Goal: Information Seeking & Learning: Find contact information

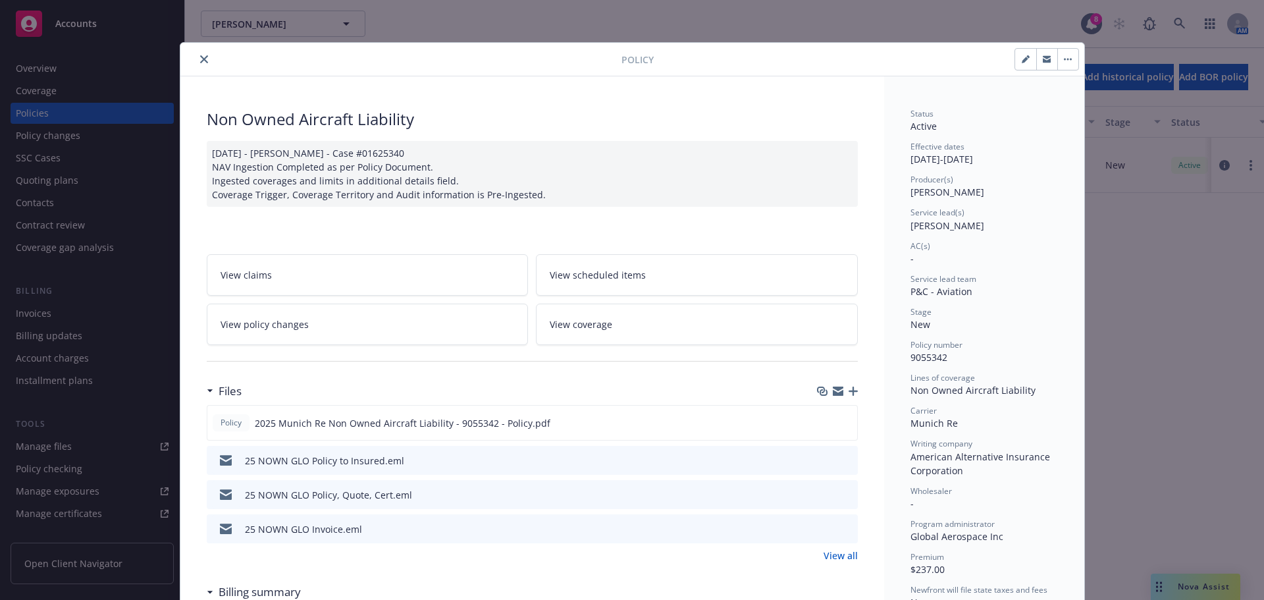
click at [214, 53] on div at bounding box center [404, 59] width 436 height 16
click at [205, 55] on button "close" at bounding box center [204, 59] width 16 height 16
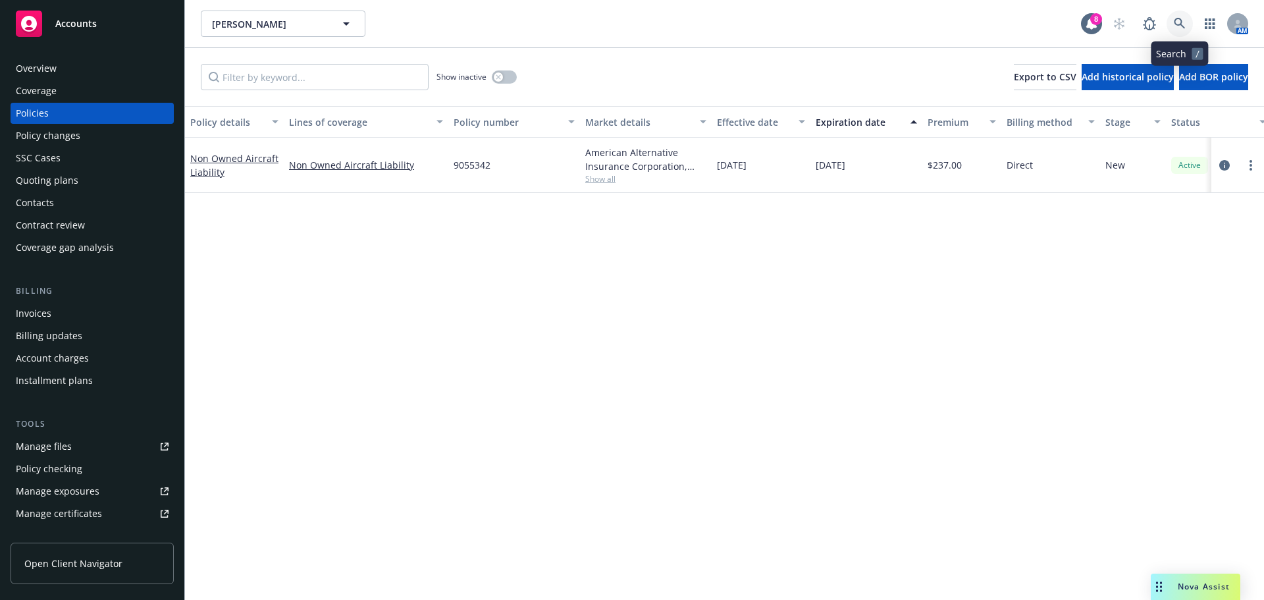
click at [1188, 18] on link at bounding box center [1180, 24] width 26 height 26
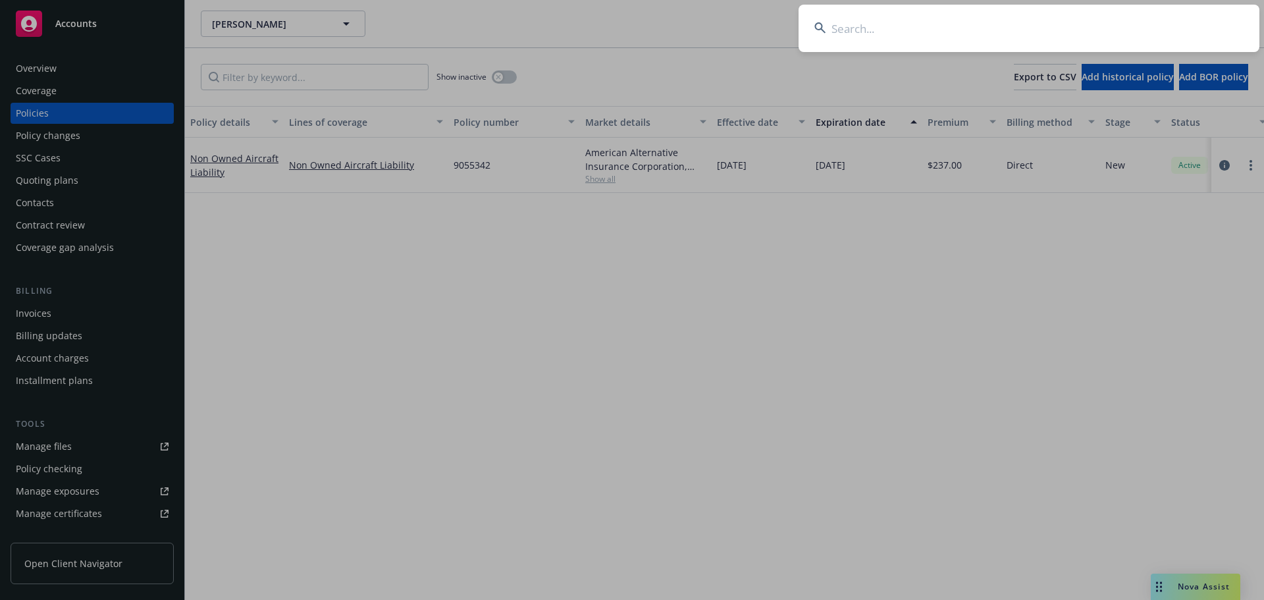
click at [1188, 18] on input at bounding box center [1029, 28] width 461 height 47
type input "klier"
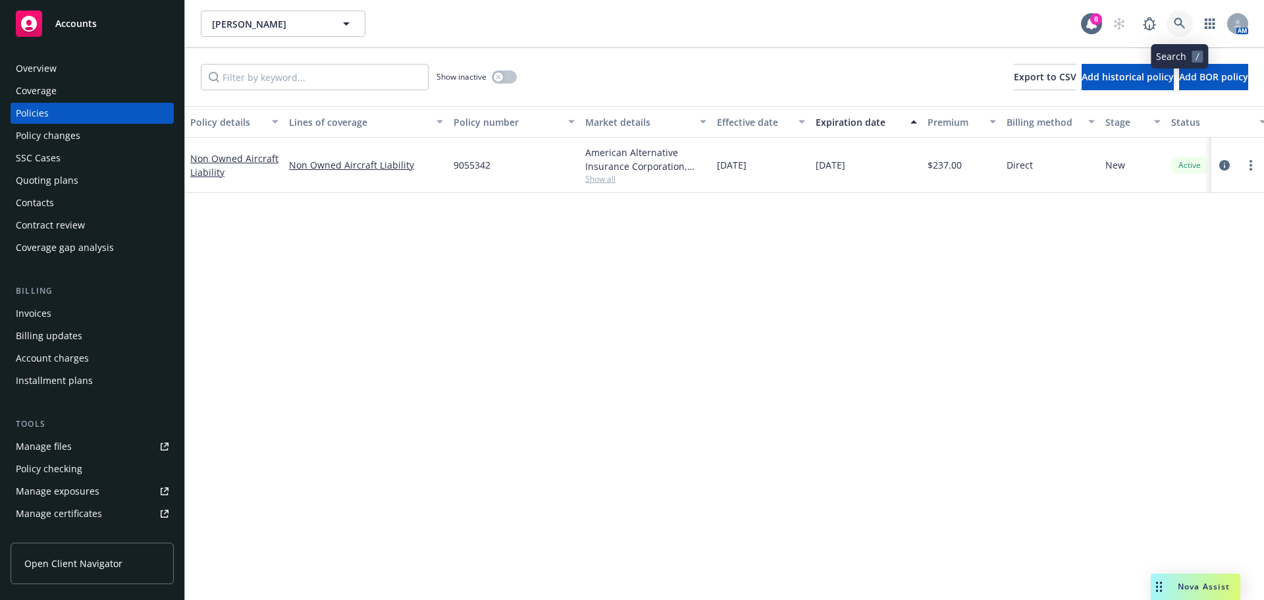
click at [1185, 25] on icon at bounding box center [1180, 24] width 12 height 12
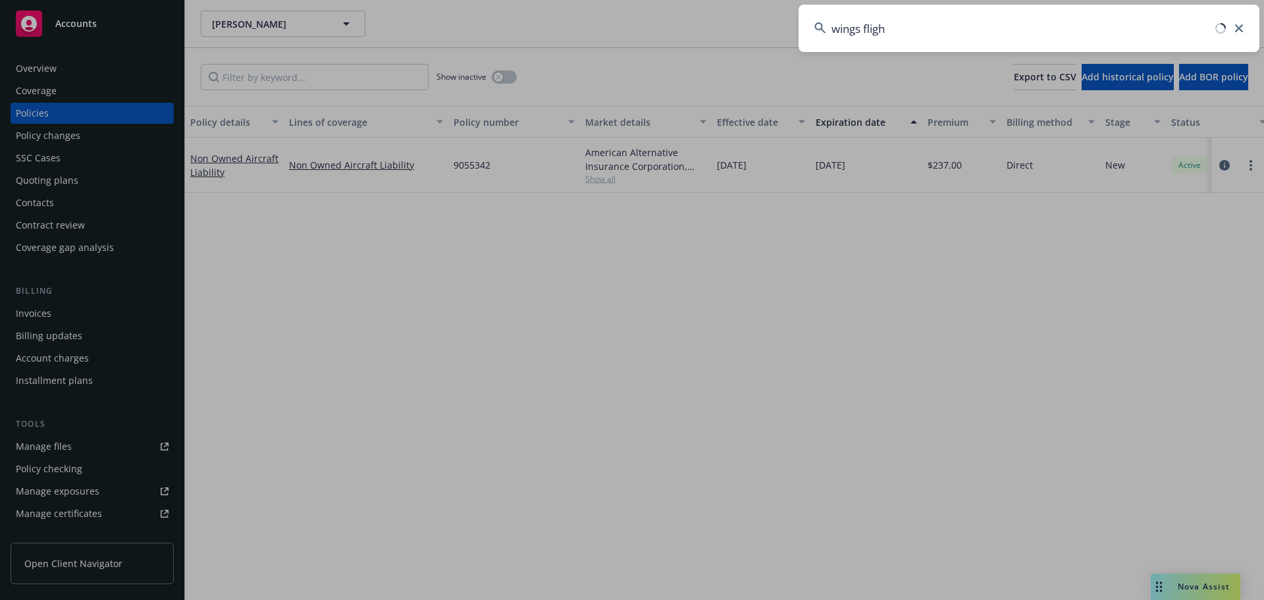
type input "wings flight"
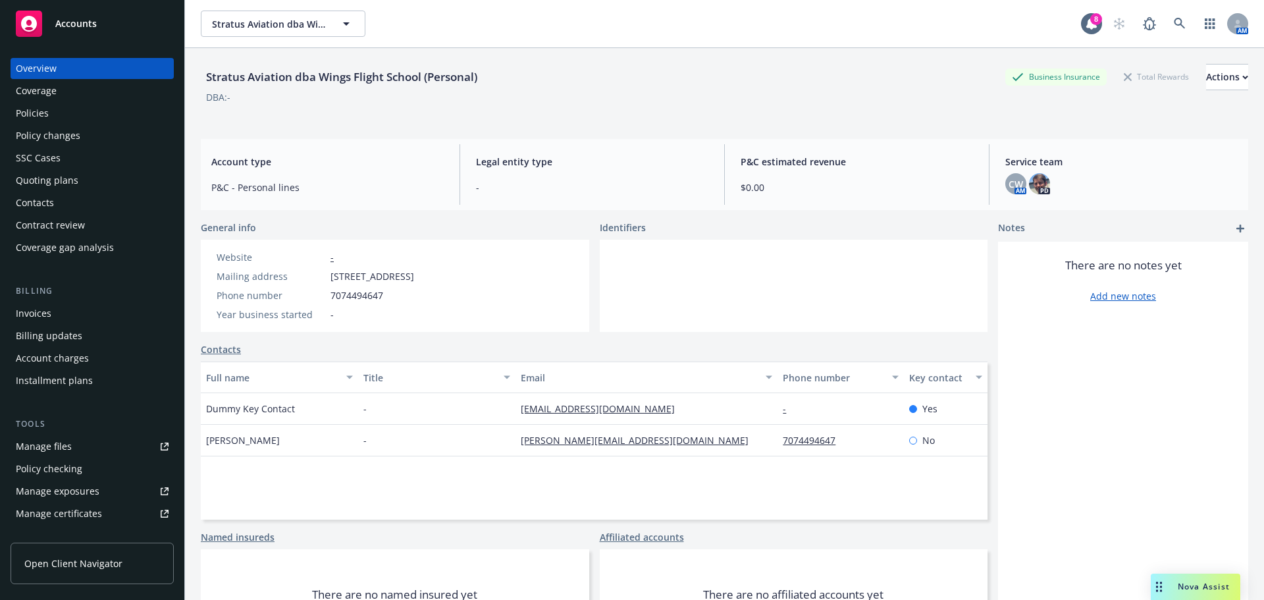
click at [20, 83] on div "Coverage" at bounding box center [36, 90] width 41 height 21
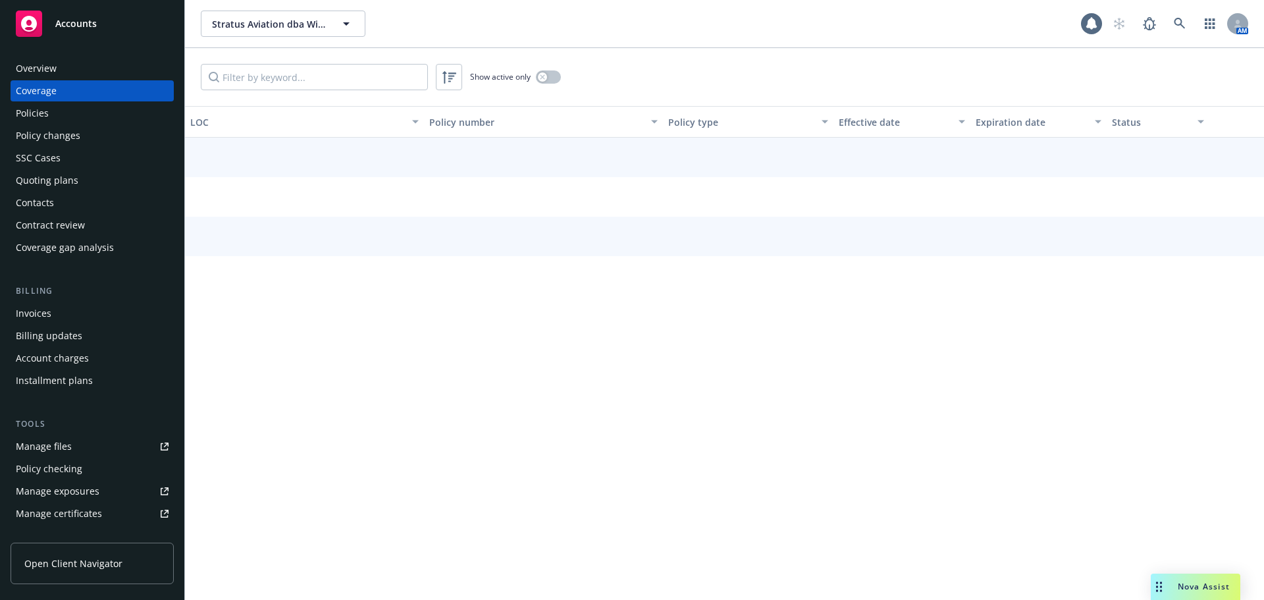
click at [27, 69] on div "Overview" at bounding box center [36, 68] width 41 height 21
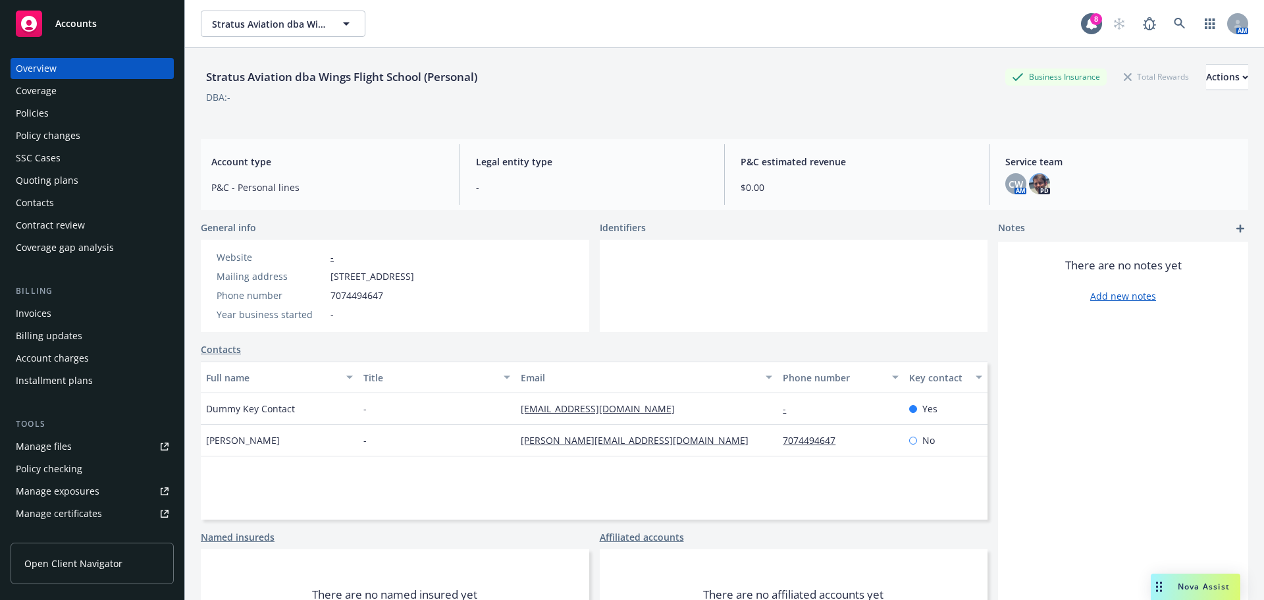
click at [24, 446] on div "Manage files" at bounding box center [44, 446] width 56 height 21
click at [1174, 27] on icon at bounding box center [1180, 24] width 12 height 12
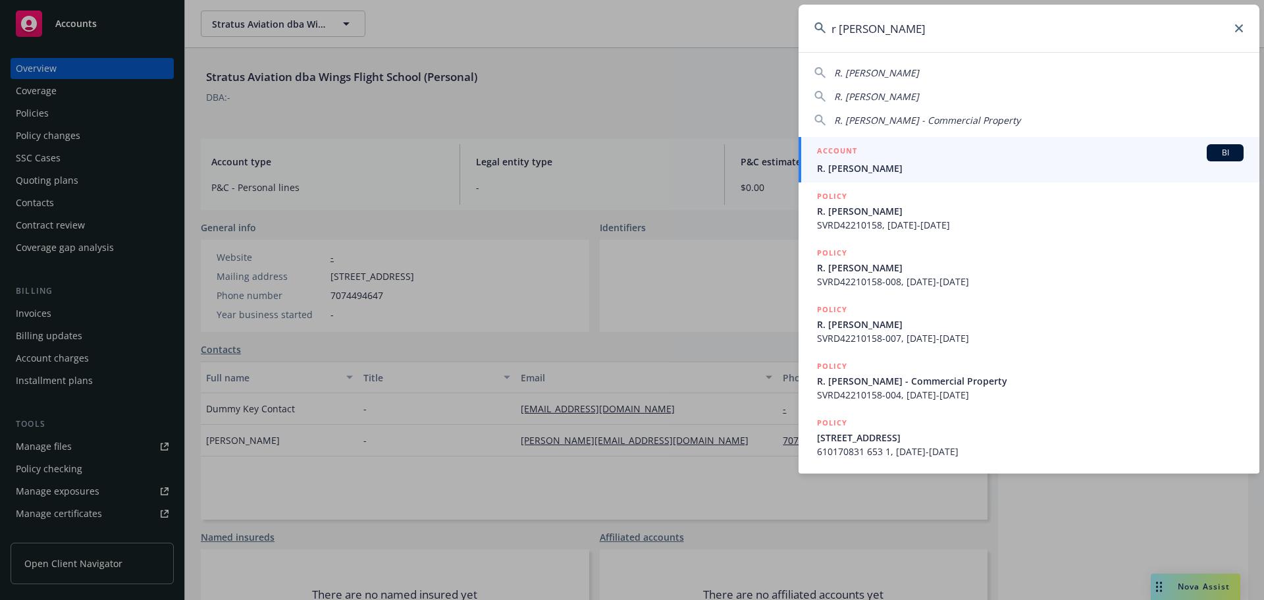
type input "r jeff"
click at [891, 180] on link "ACCOUNT BI R. Jeff Williams" at bounding box center [1029, 159] width 461 height 45
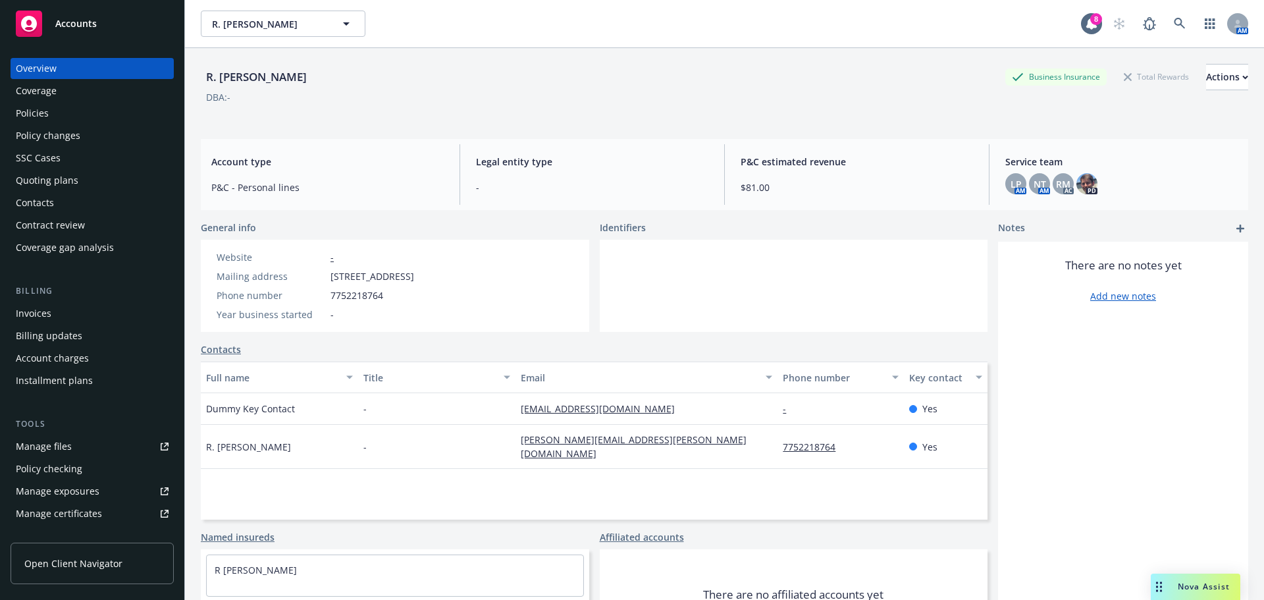
click at [48, 448] on div "Manage files" at bounding box center [44, 446] width 56 height 21
click at [1167, 19] on link at bounding box center [1180, 24] width 26 height 26
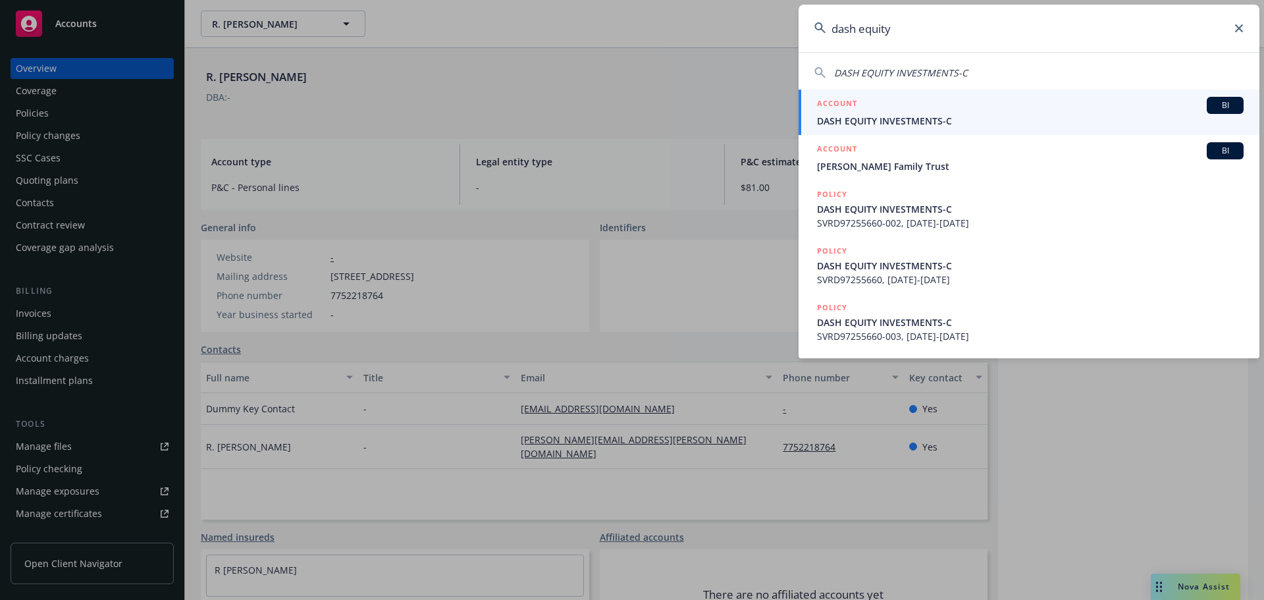
type input "dash equity"
click at [935, 111] on div "ACCOUNT BI" at bounding box center [1030, 105] width 427 height 17
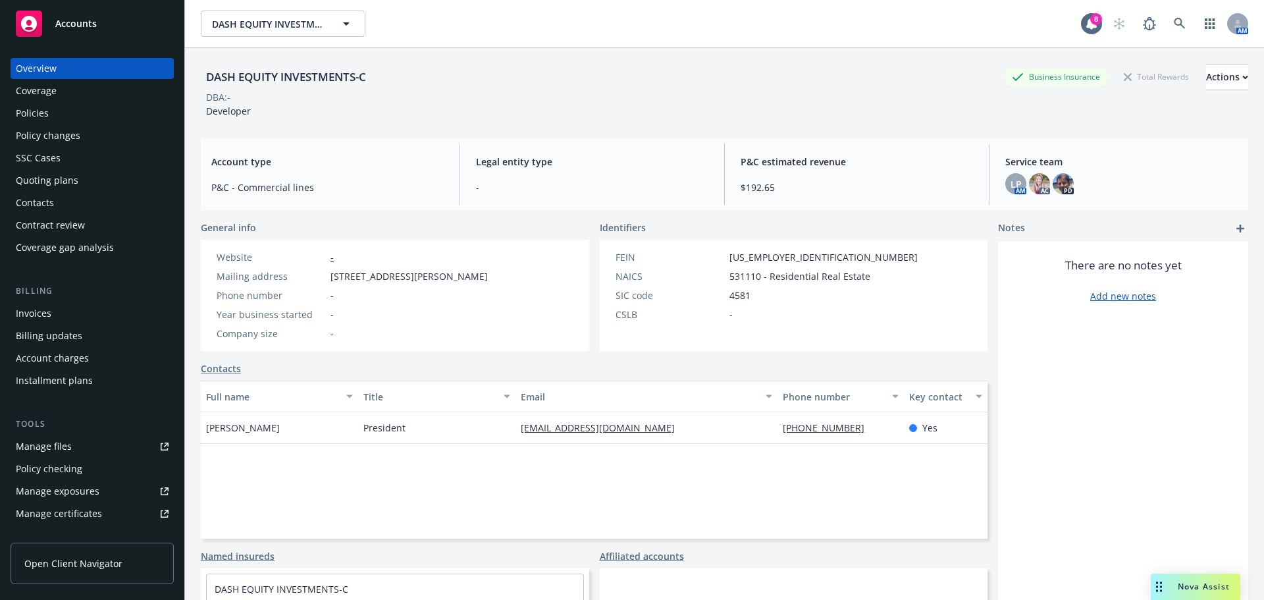
click at [31, 117] on div "Policies" at bounding box center [32, 113] width 33 height 21
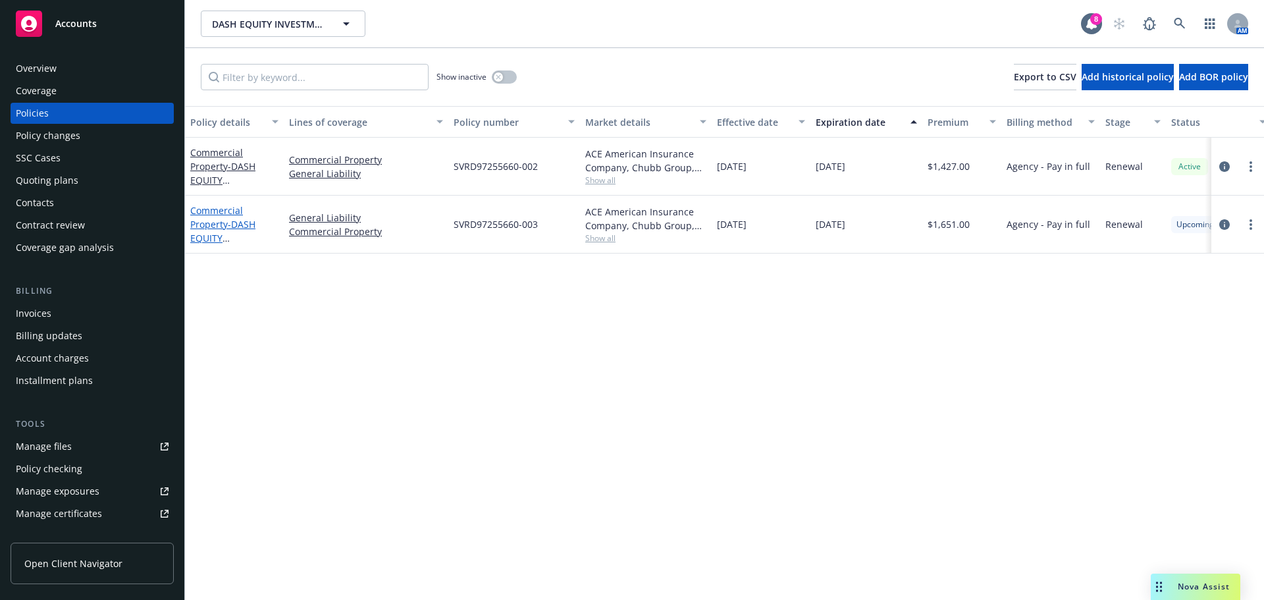
click at [236, 219] on span "- DASH EQUITY INVESTMENTS-C" at bounding box center [226, 238] width 72 height 40
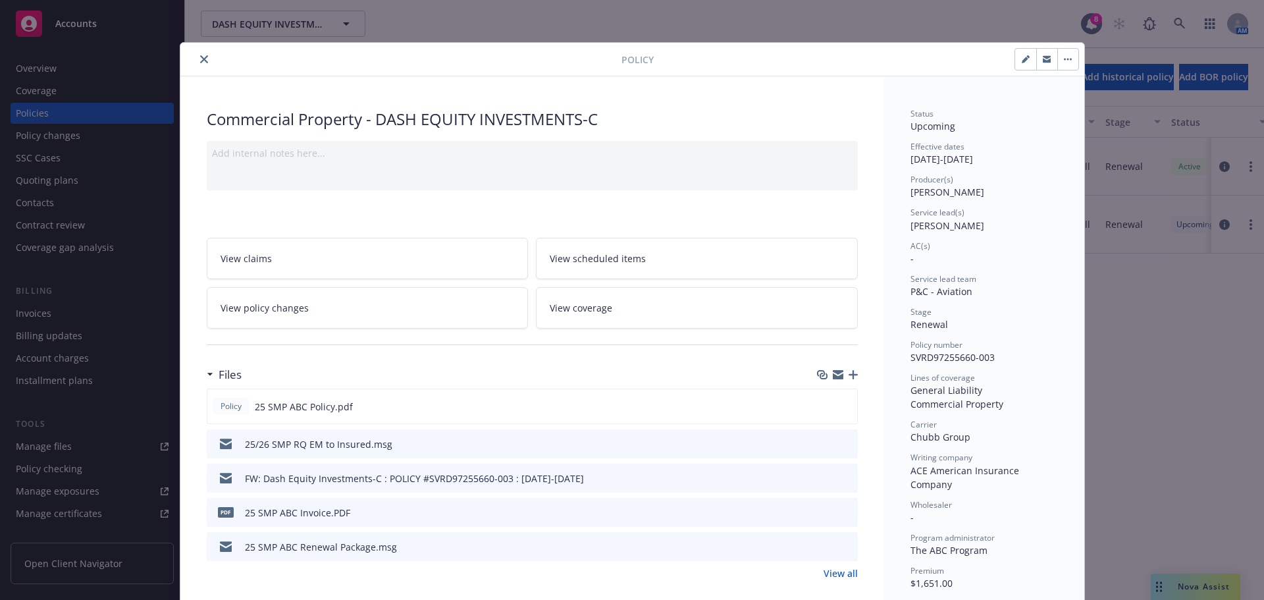
click at [831, 577] on link "View all" at bounding box center [841, 573] width 34 height 14
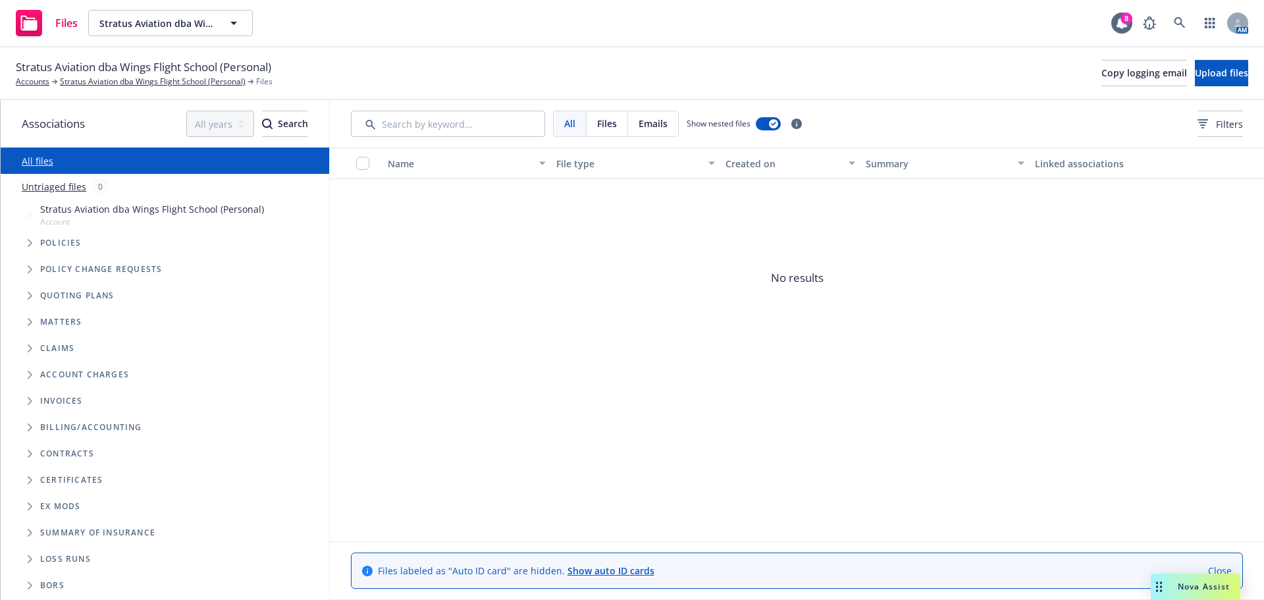
click at [25, 240] on span "Tree Example" at bounding box center [29, 242] width 21 height 21
click at [31, 289] on icon "Tree Example" at bounding box center [30, 288] width 5 height 8
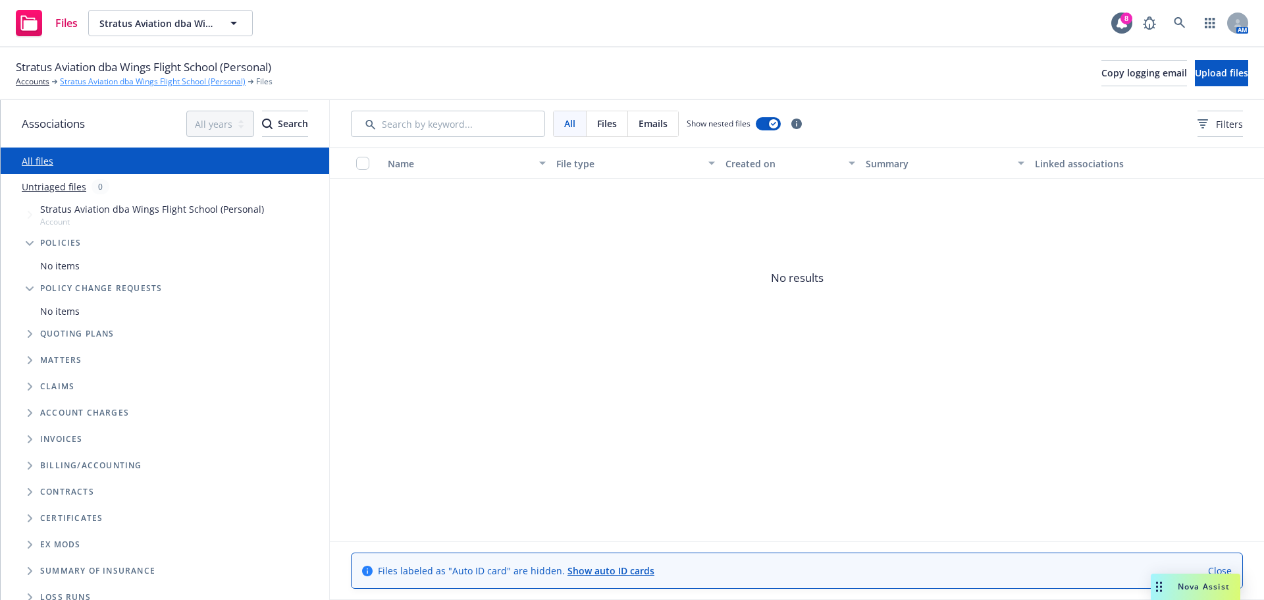
click at [142, 84] on link "Stratus Aviation dba Wings Flight School (Personal)" at bounding box center [153, 82] width 186 height 12
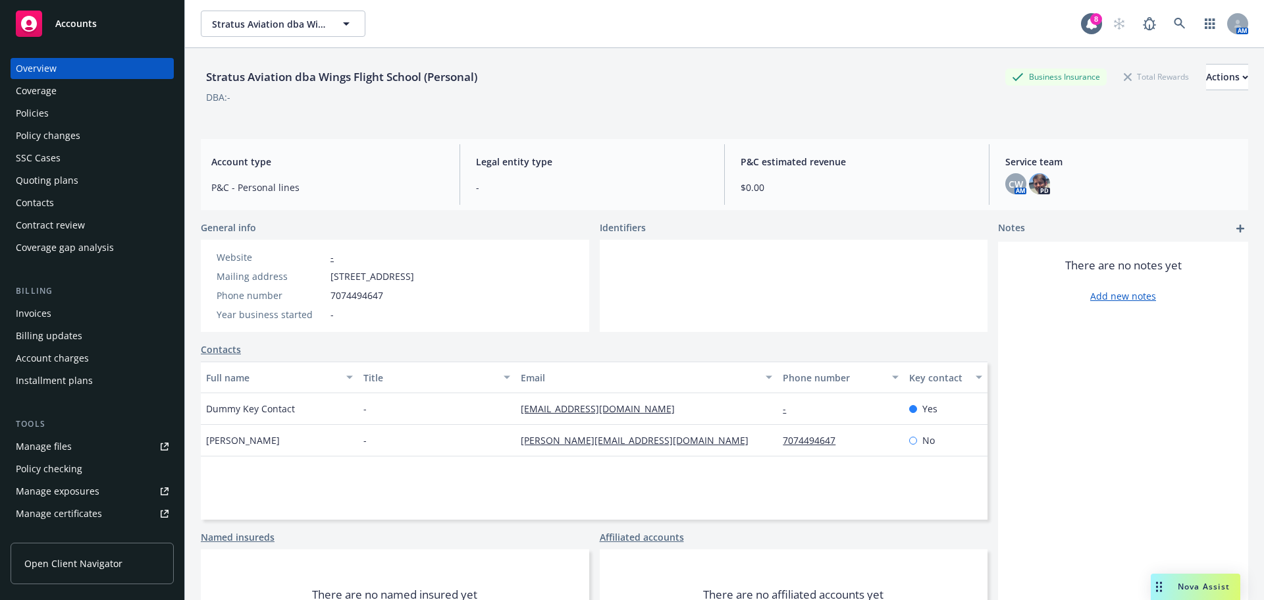
click at [65, 123] on div "Policies" at bounding box center [92, 113] width 153 height 21
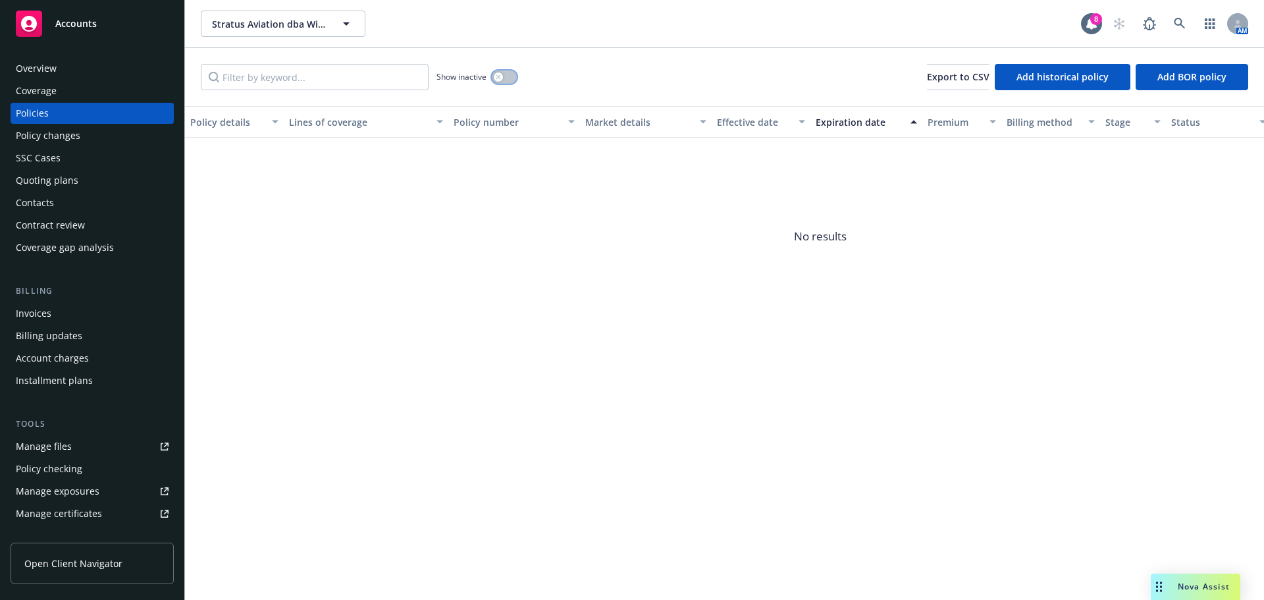
click at [498, 76] on icon "button" at bounding box center [498, 76] width 5 height 5
drag, startPoint x: 494, startPoint y: 81, endPoint x: 488, endPoint y: 78, distance: 7.1
click at [493, 80] on button "button" at bounding box center [504, 76] width 25 height 13
click at [1188, 20] on link at bounding box center [1180, 24] width 26 height 26
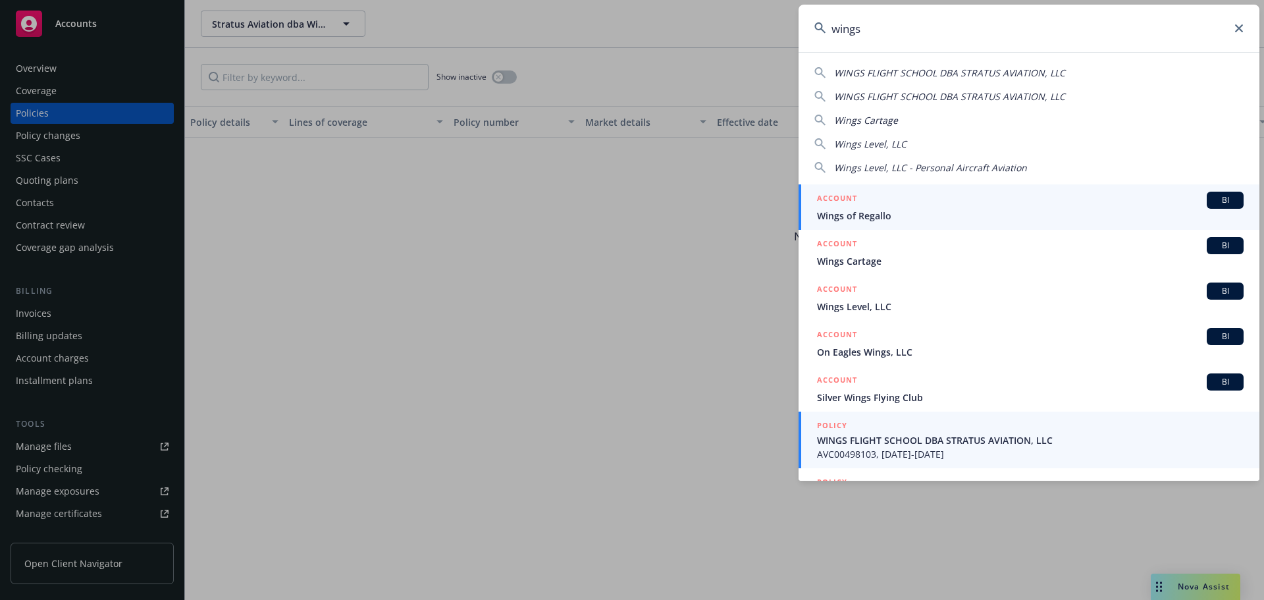
type input "wings"
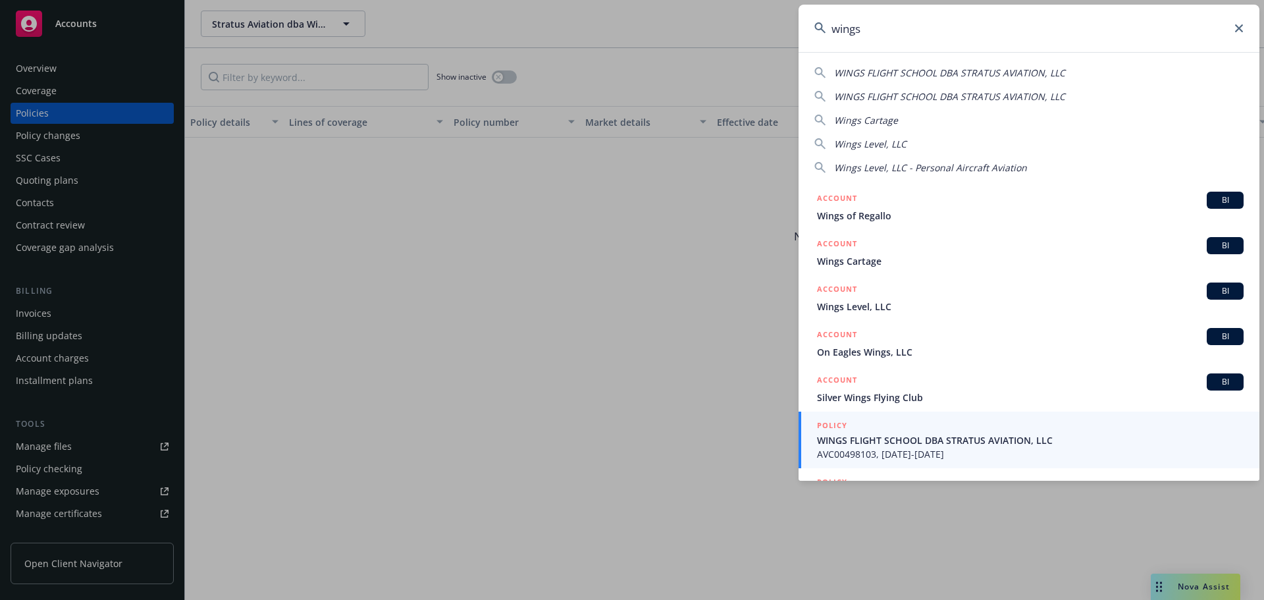
click at [966, 425] on div "POLICY" at bounding box center [1030, 426] width 427 height 14
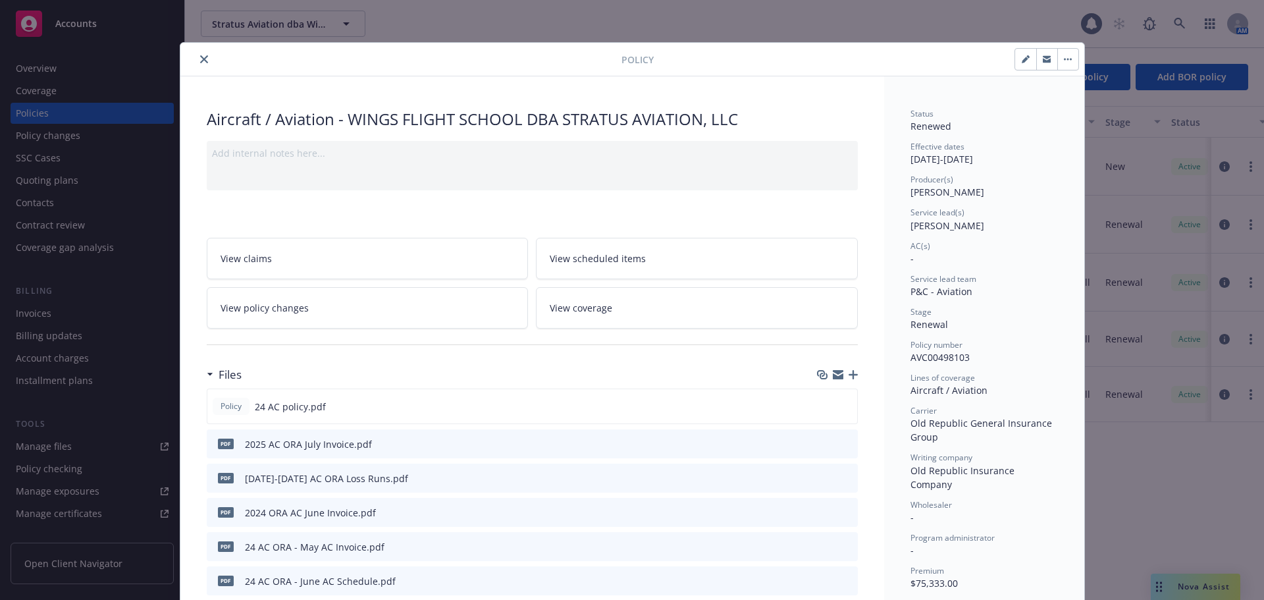
click at [205, 59] on button "close" at bounding box center [204, 59] width 16 height 16
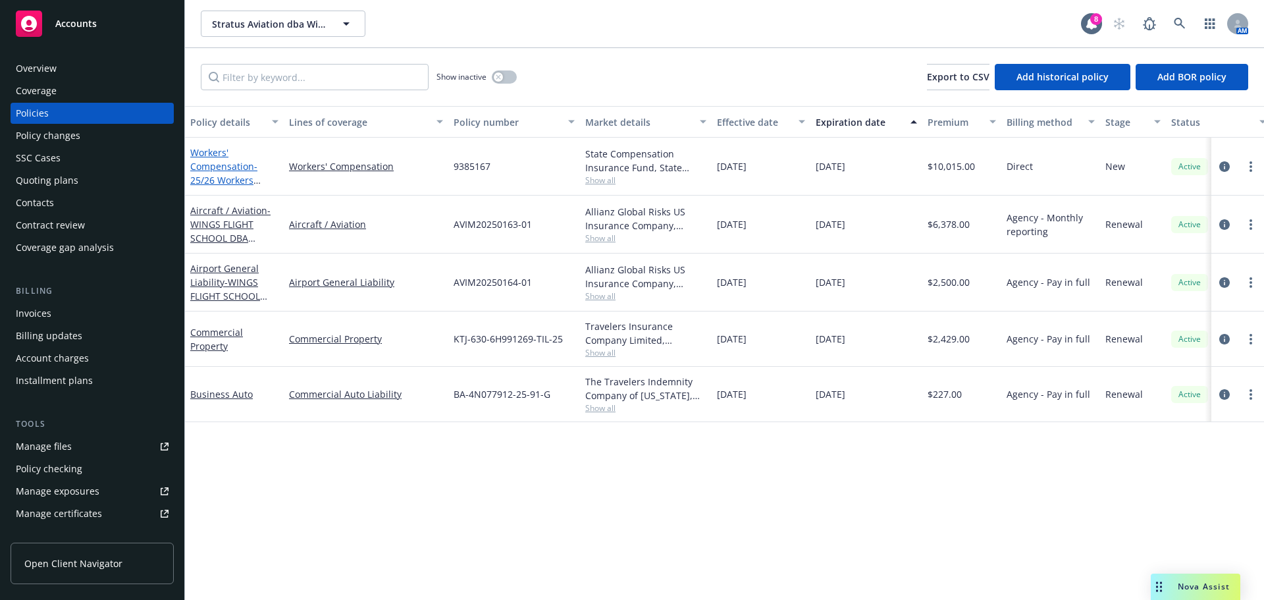
click at [227, 184] on span "- 25/26 Workers Compensation" at bounding box center [225, 180] width 70 height 40
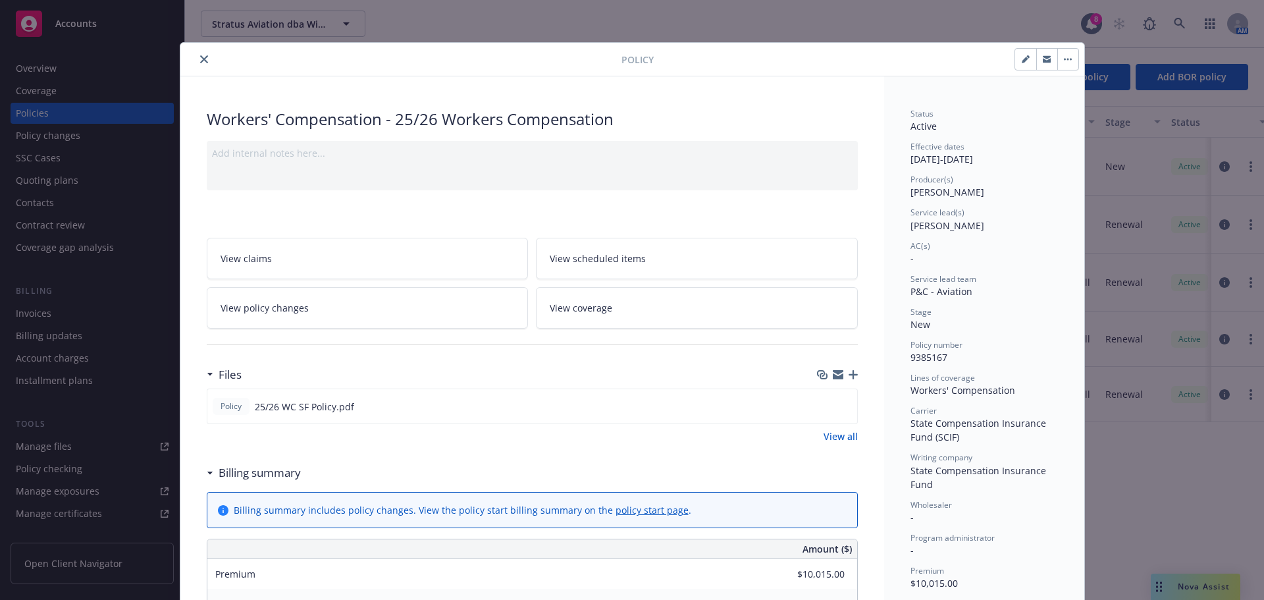
click at [201, 60] on icon "close" at bounding box center [204, 59] width 8 height 8
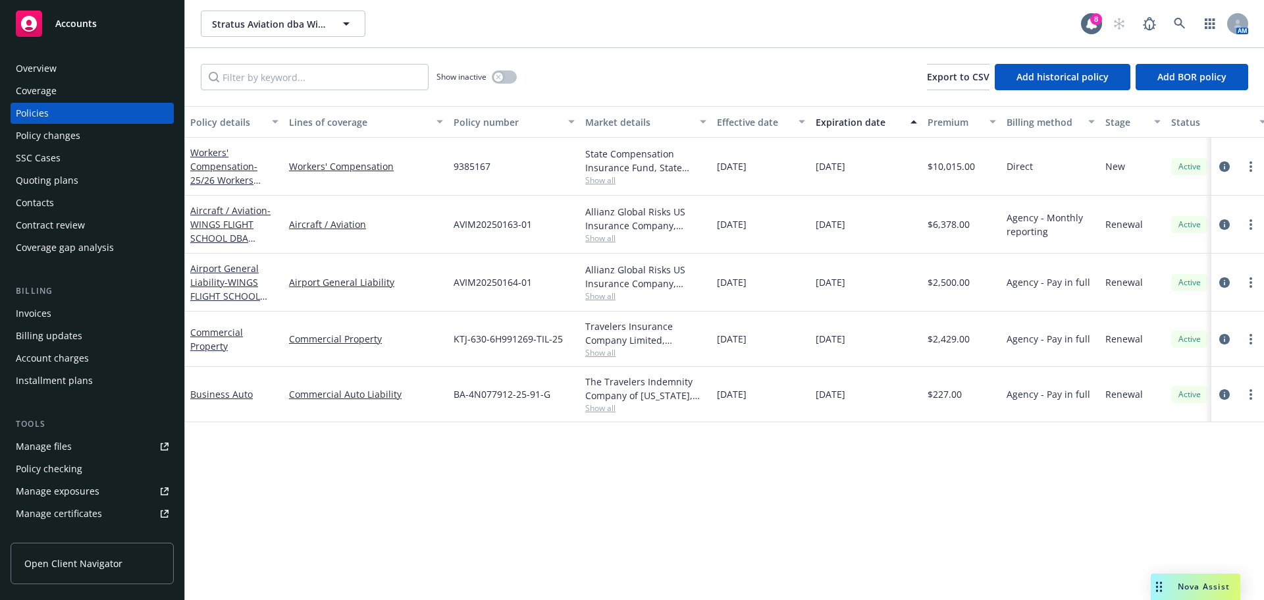
click at [317, 173] on div "Workers' Compensation" at bounding box center [366, 167] width 165 height 58
click at [319, 164] on link "Workers' Compensation" at bounding box center [366, 166] width 154 height 14
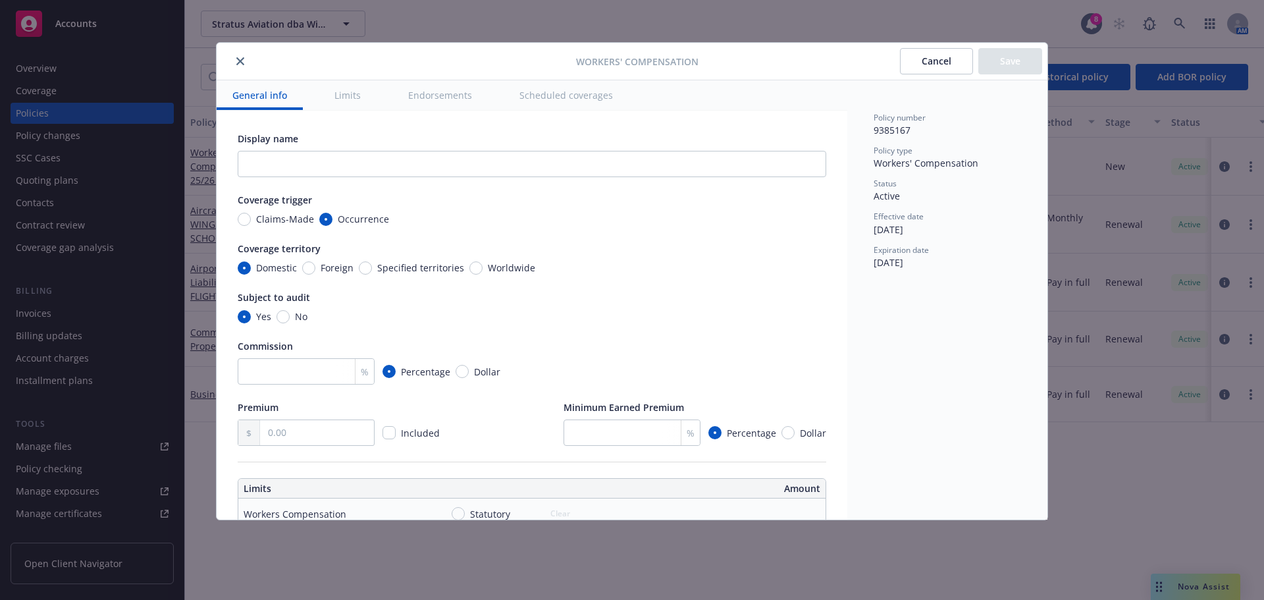
click at [245, 63] on button "close" at bounding box center [240, 61] width 16 height 16
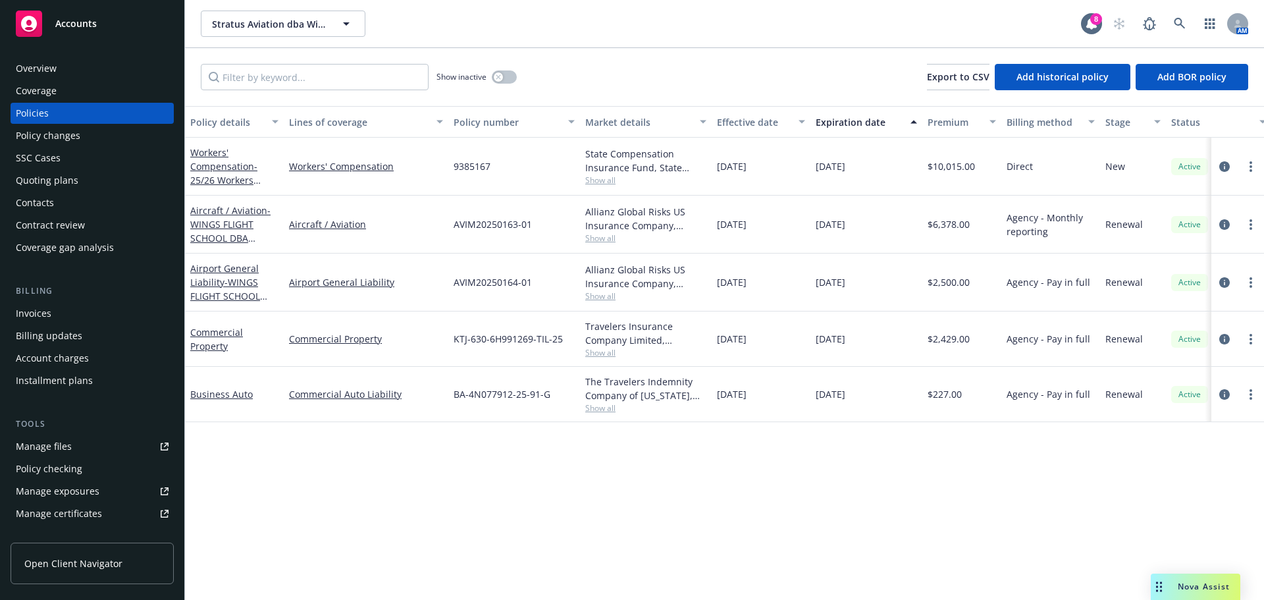
click at [36, 449] on div "Manage files" at bounding box center [44, 446] width 56 height 21
click at [233, 174] on span "- 25/26 Workers Compensation" at bounding box center [225, 180] width 70 height 40
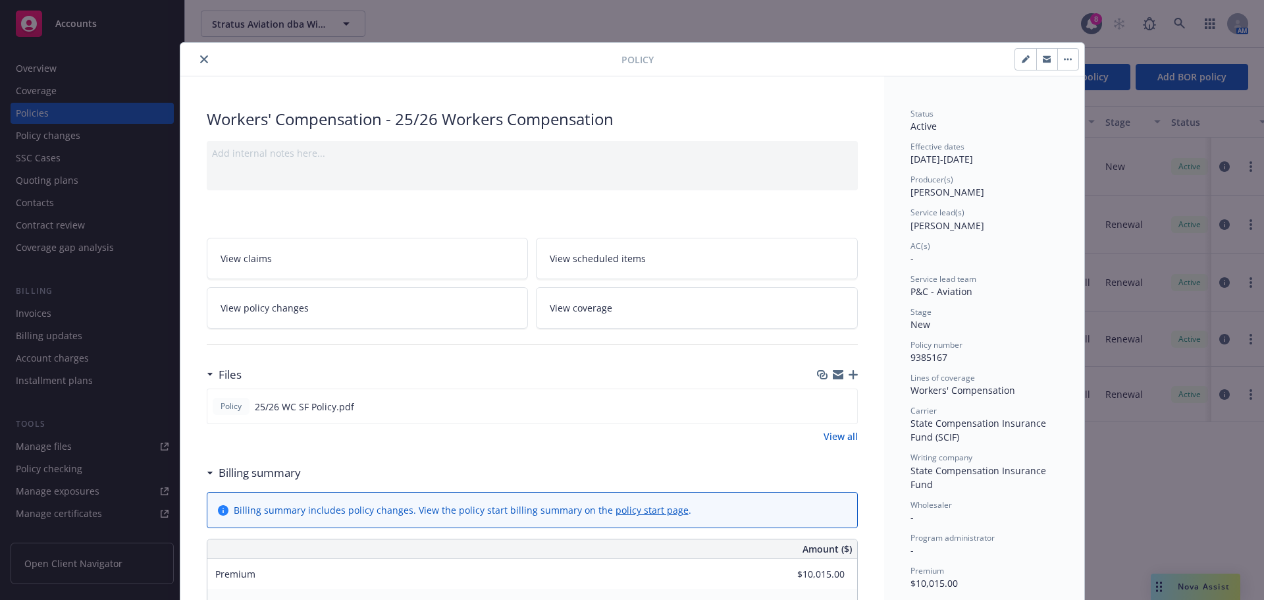
click at [200, 59] on icon "close" at bounding box center [204, 59] width 8 height 8
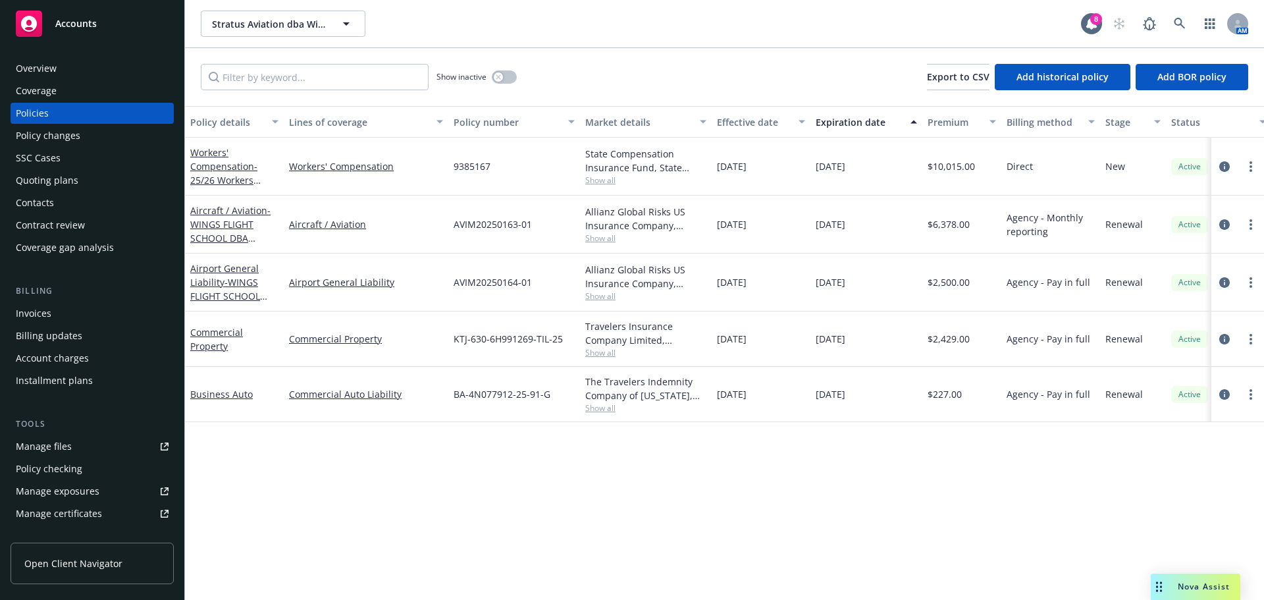
click at [50, 155] on div "SSC Cases" at bounding box center [38, 157] width 45 height 21
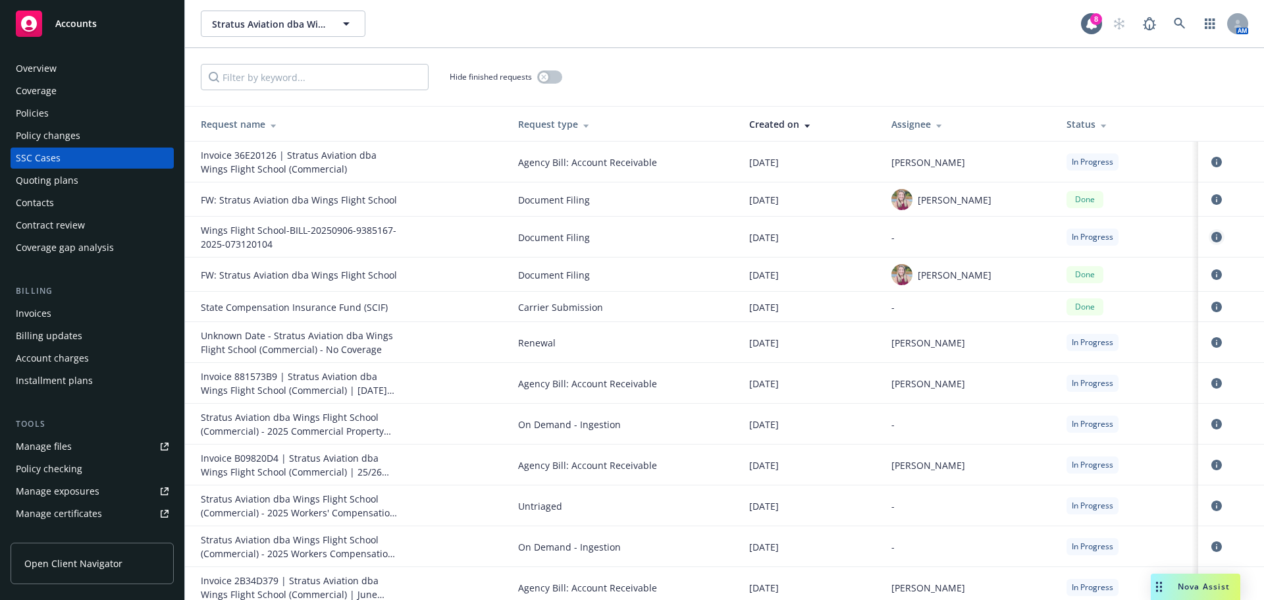
click at [1209, 231] on link "circleInformation" at bounding box center [1217, 237] width 16 height 16
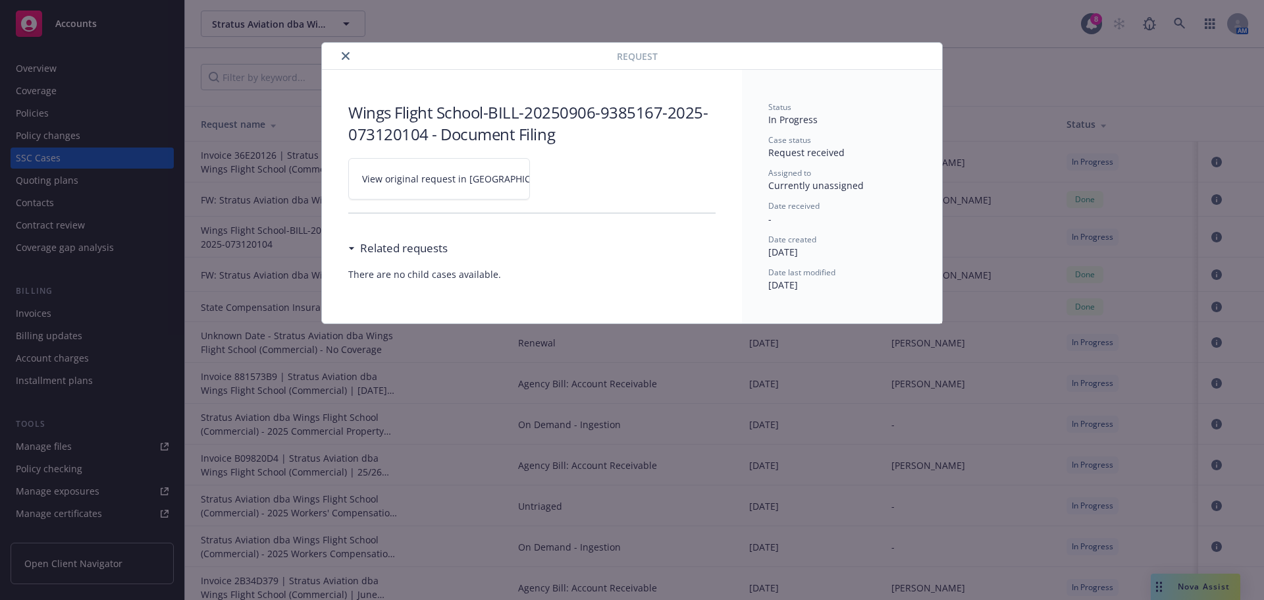
click at [394, 182] on span "View original request in SSC" at bounding box center [461, 179] width 199 height 14
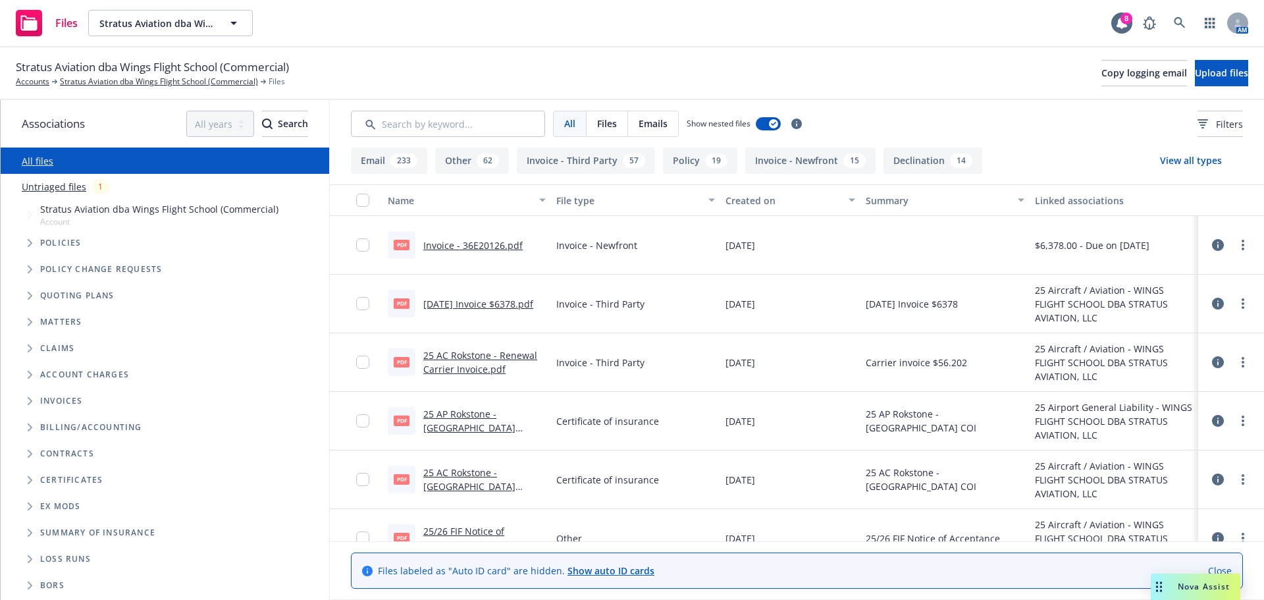
click at [34, 239] on span "Tree Example" at bounding box center [29, 242] width 21 height 21
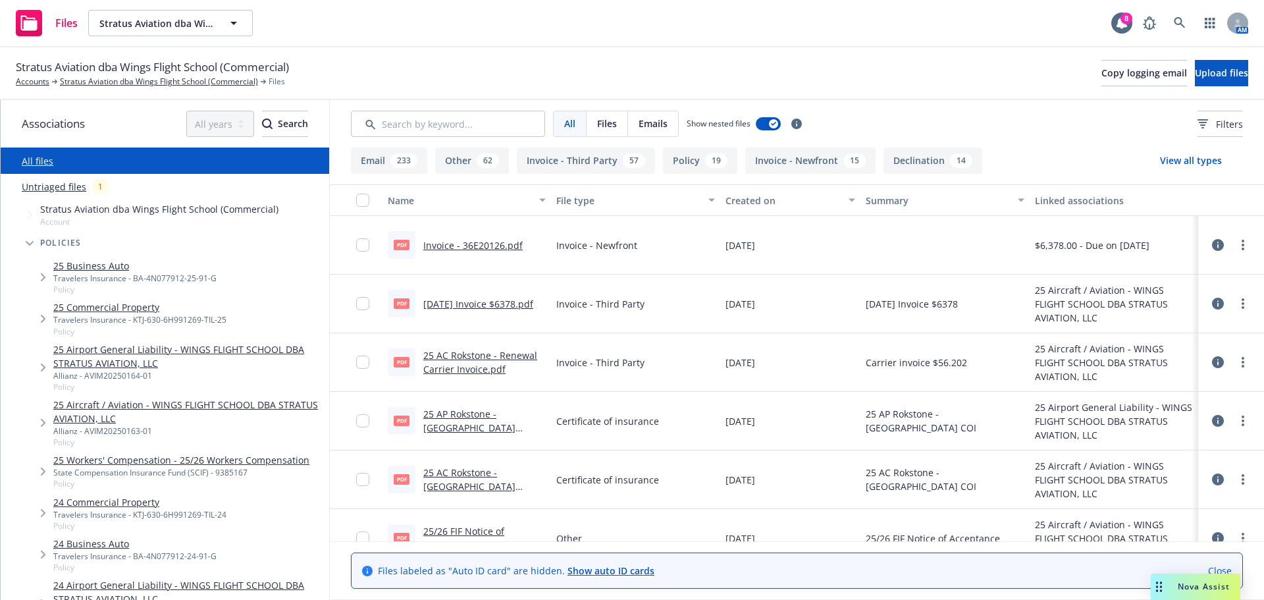
click at [250, 456] on link "25 Workers' Compensation - 25/26 Workers Compensation" at bounding box center [181, 460] width 256 height 14
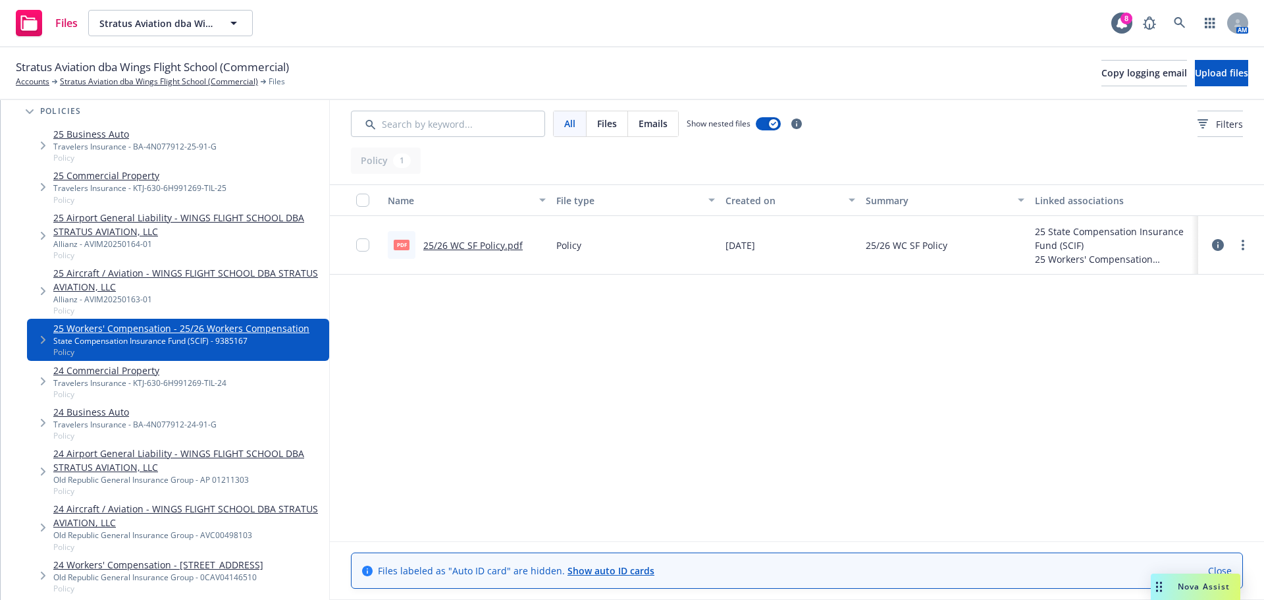
scroll to position [197, 0]
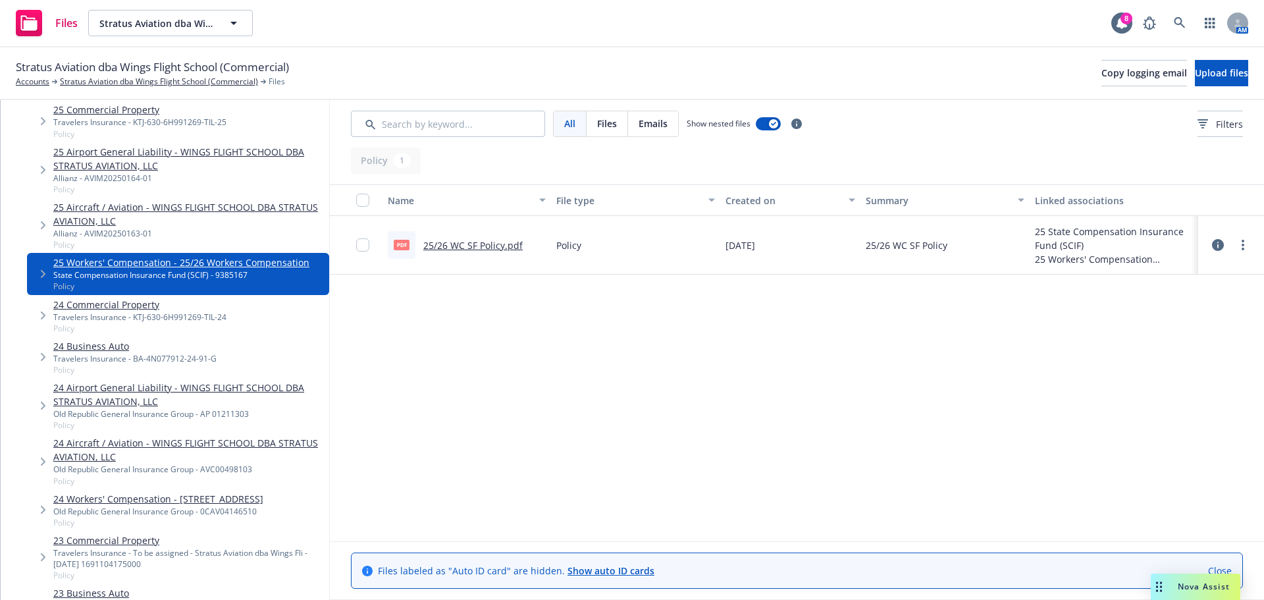
click at [124, 502] on link "24 Workers' Compensation - 300 COUNTY AIRPORT ROAD #101 VACAVILLE, CA 95688" at bounding box center [158, 499] width 210 height 14
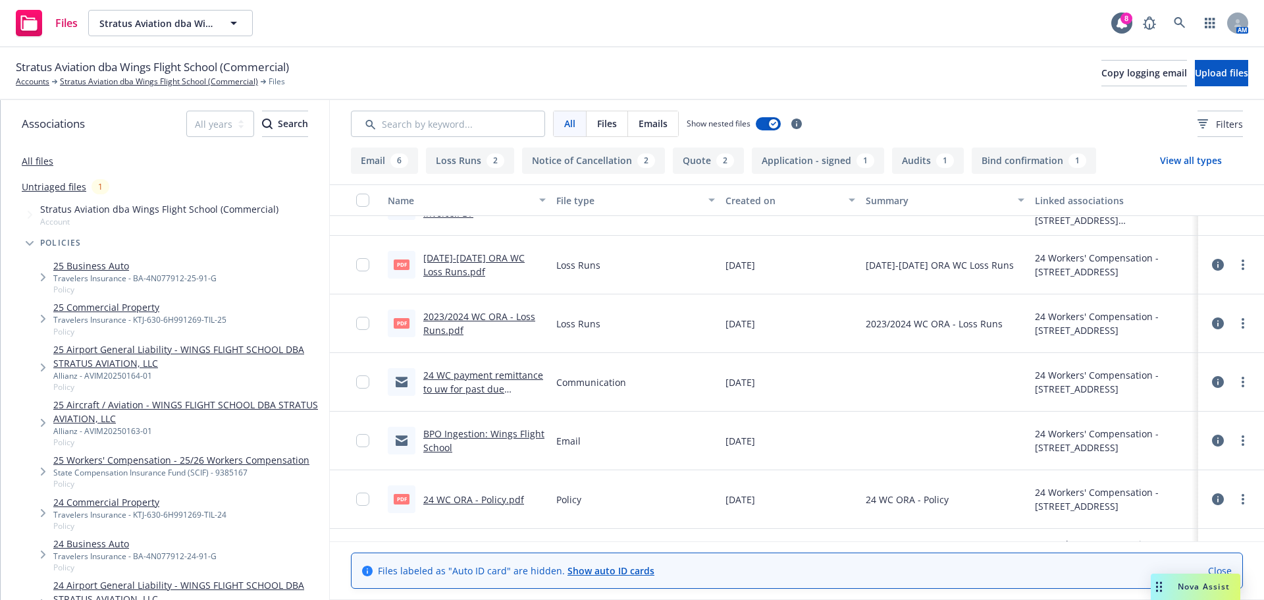
click at [48, 159] on link "All files" at bounding box center [38, 161] width 32 height 13
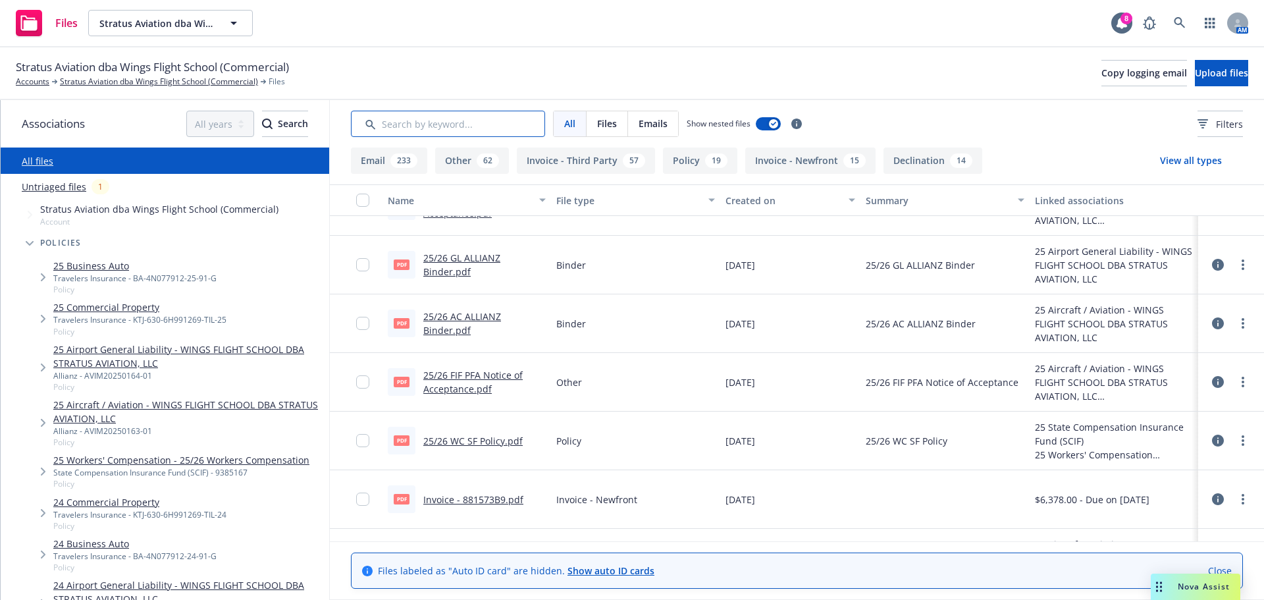
click at [415, 129] on input "Search by keyword..." at bounding box center [448, 124] width 194 height 26
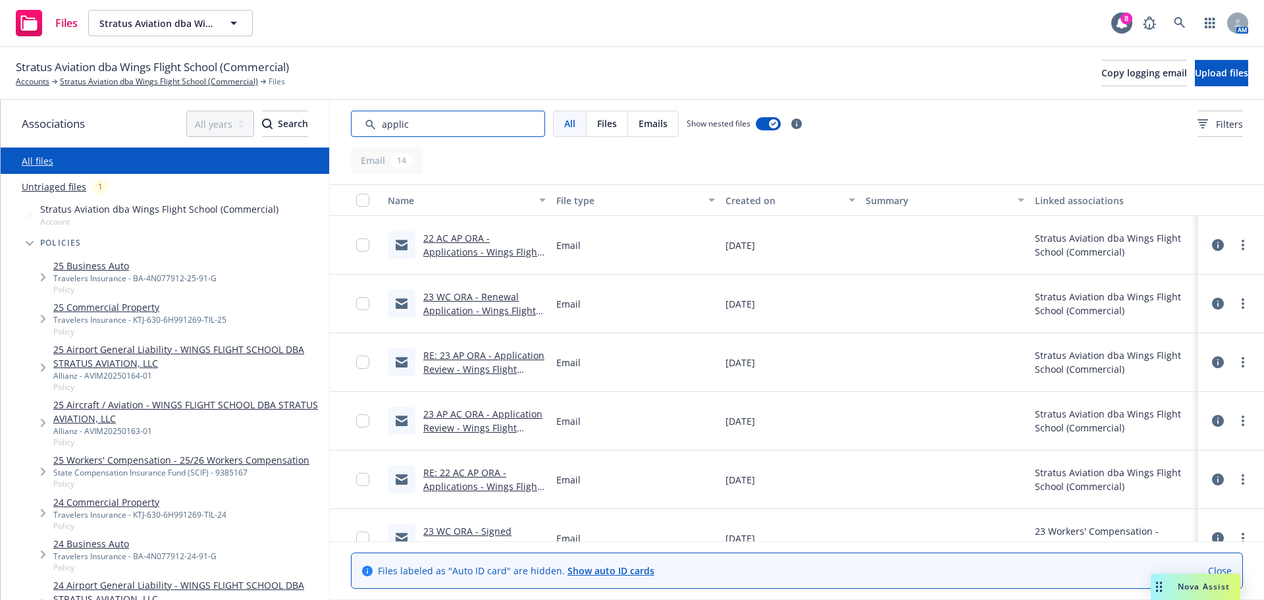
type input "applic"
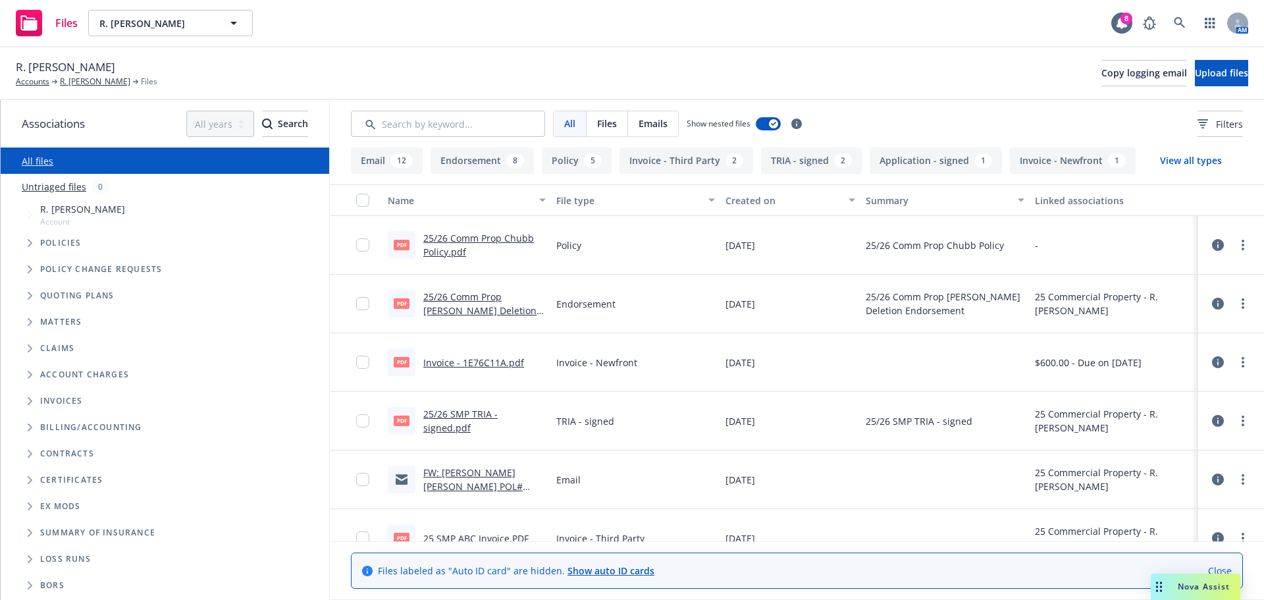
click at [955, 163] on button "Application - signed 1" at bounding box center [936, 160] width 132 height 26
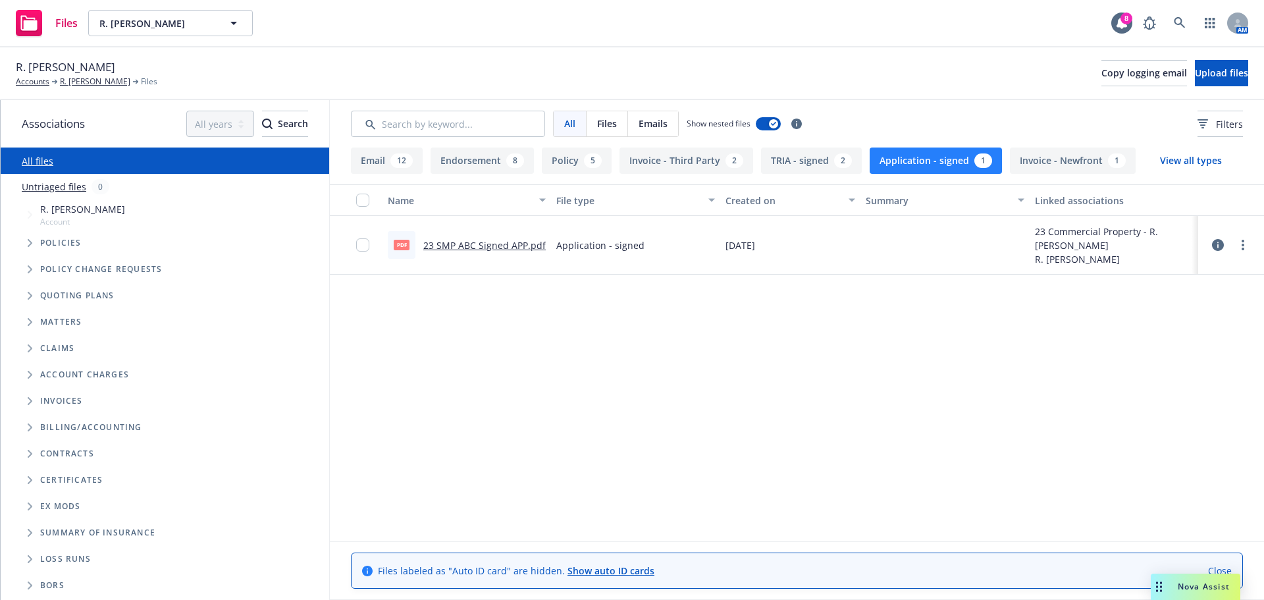
click at [424, 248] on link "23 SMP ABC Signed APP.pdf" at bounding box center [484, 245] width 122 height 13
click at [912, 151] on button "Application - signed 1" at bounding box center [936, 160] width 132 height 26
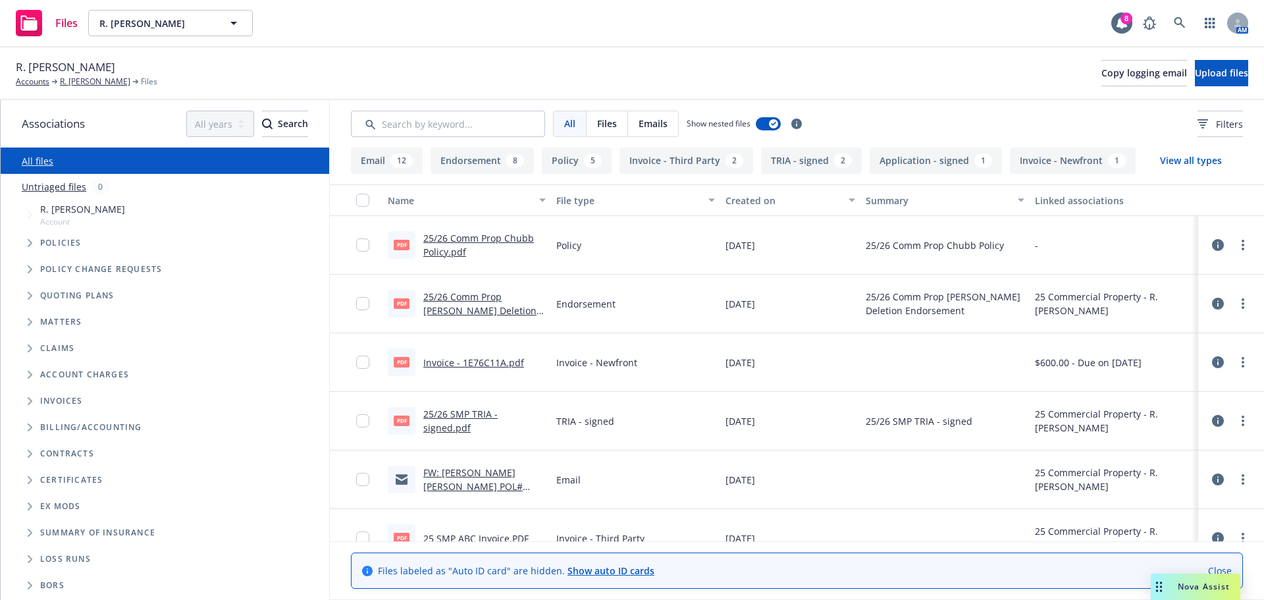
click at [452, 241] on link "25/26 Comm Prop Chubb Policy.pdf" at bounding box center [478, 245] width 111 height 26
click at [78, 84] on link "R. [PERSON_NAME]" at bounding box center [95, 82] width 70 height 12
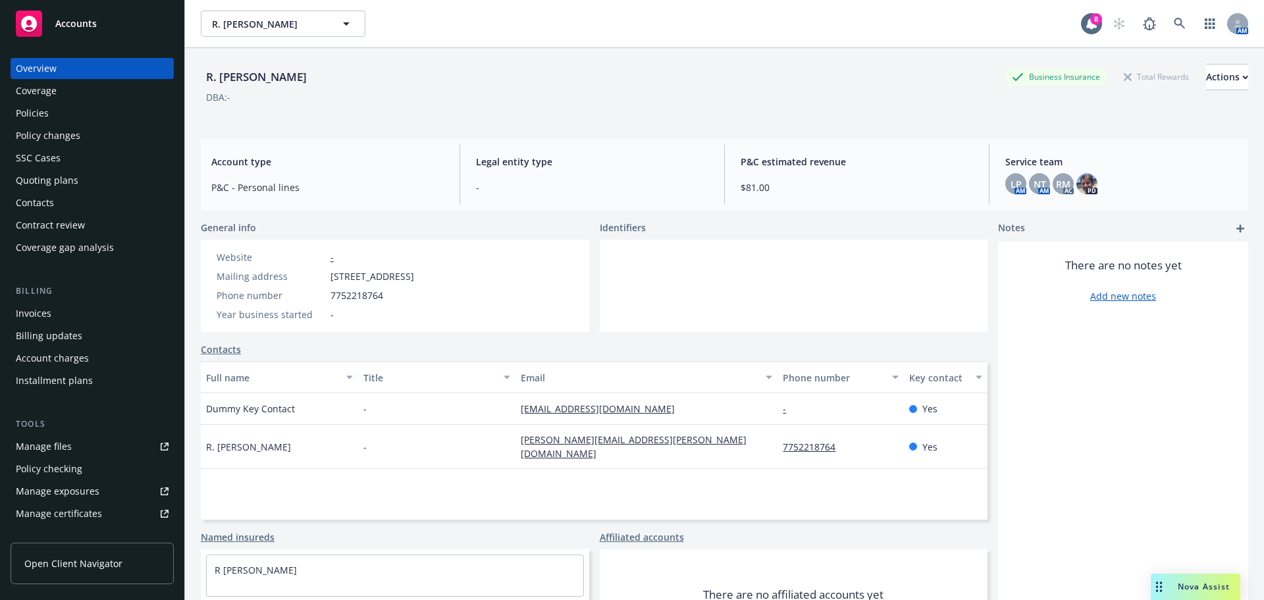
drag, startPoint x: 33, startPoint y: 315, endPoint x: 30, endPoint y: 309, distance: 6.8
click at [32, 317] on div "Invoices" at bounding box center [34, 313] width 36 height 21
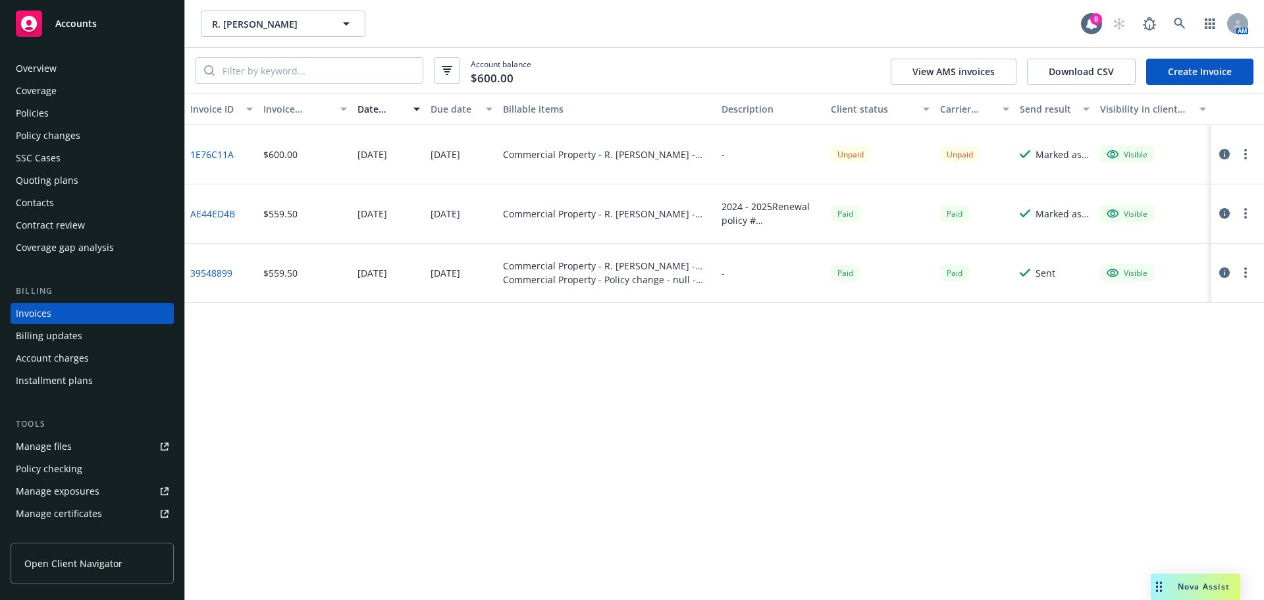
click at [627, 398] on div "Invoice ID Invoice amount Date issued Due date Billable items Description Clien…" at bounding box center [724, 346] width 1079 height 506
click at [47, 451] on div "Manage files" at bounding box center [44, 446] width 56 height 21
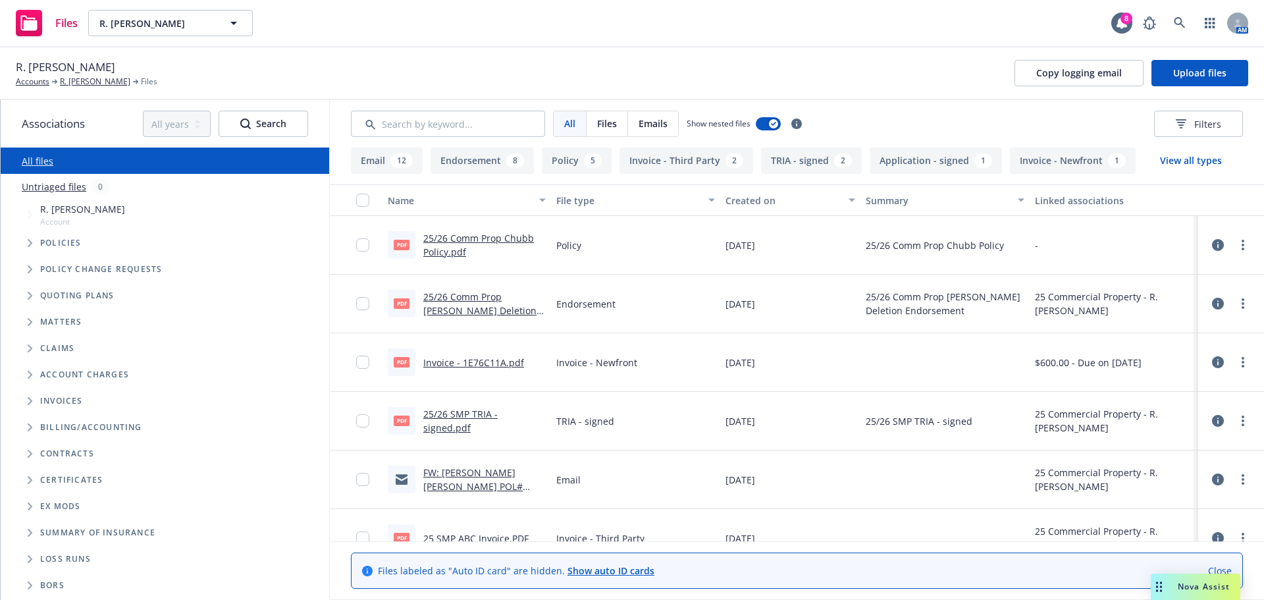
click at [691, 161] on button "Invoice - Third Party 2" at bounding box center [686, 160] width 134 height 26
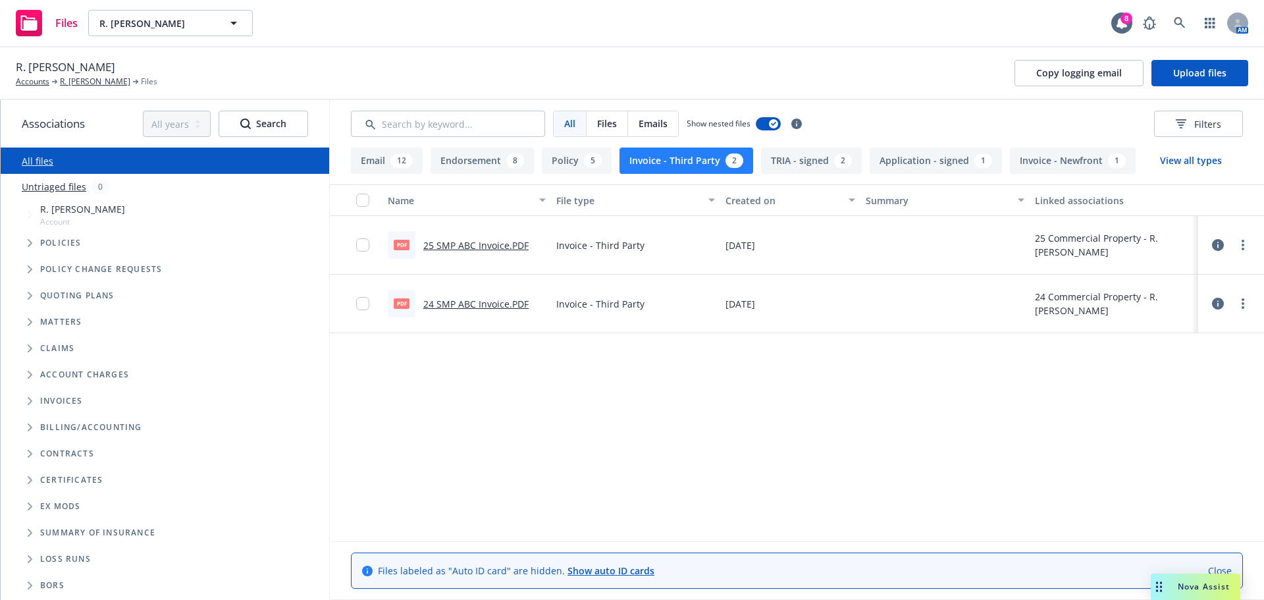
click at [470, 316] on div "PDF 24 SMP ABC Invoice.PDF" at bounding box center [458, 304] width 141 height 28
click at [475, 302] on link "24 SMP ABC Invoice.PDF" at bounding box center [475, 304] width 105 height 13
click at [696, 155] on button "Invoice - Third Party 2" at bounding box center [686, 160] width 134 height 26
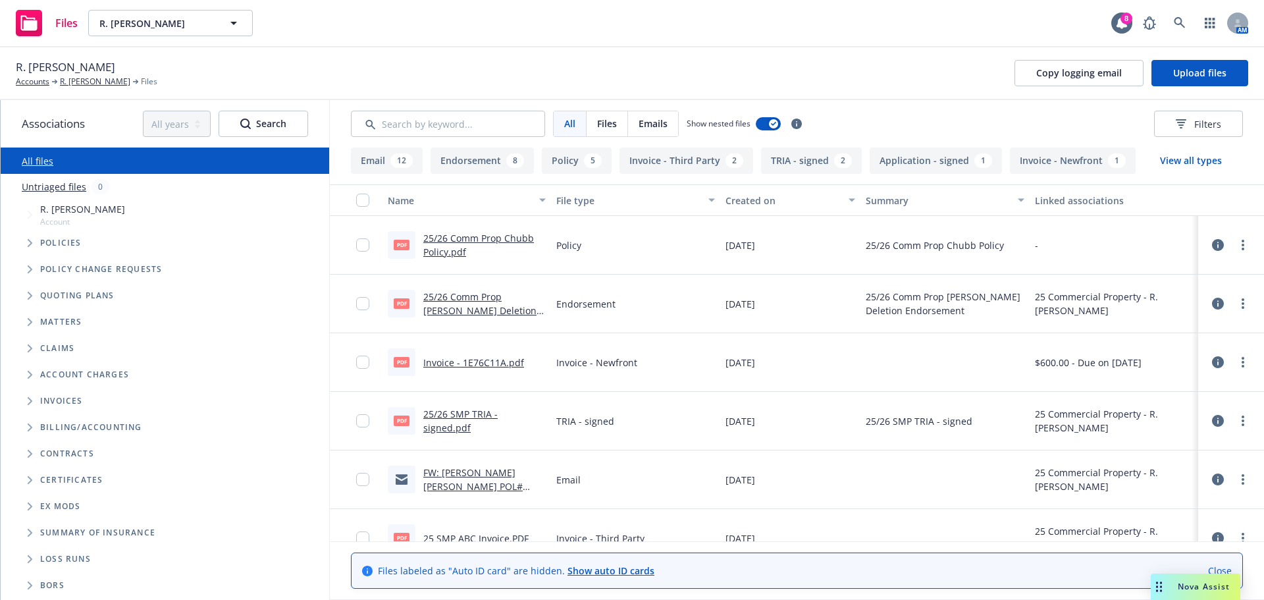
click at [461, 242] on link "25/26 Comm Prop Chubb Policy.pdf" at bounding box center [478, 245] width 111 height 26
click at [80, 85] on link "R. [PERSON_NAME]" at bounding box center [95, 82] width 70 height 12
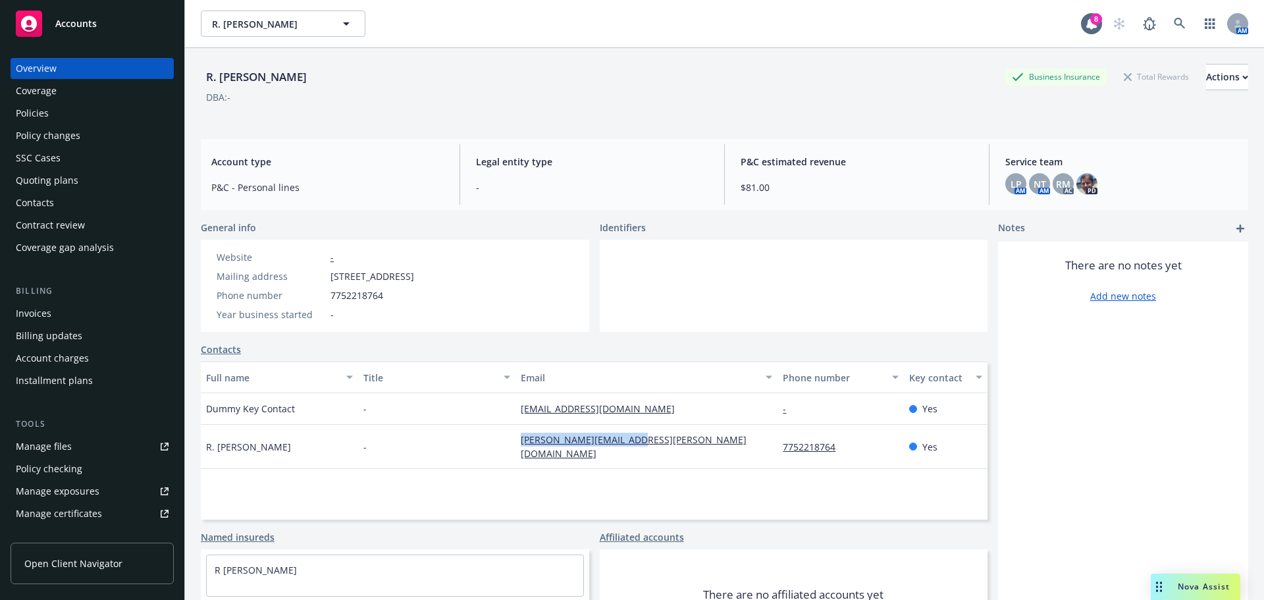
drag, startPoint x: 492, startPoint y: 455, endPoint x: 633, endPoint y: 451, distance: 140.3
click at [633, 451] on div "R. Jeff Williams - jenny.uriarte@lpins.net 7752218764 Yes" at bounding box center [594, 447] width 787 height 44
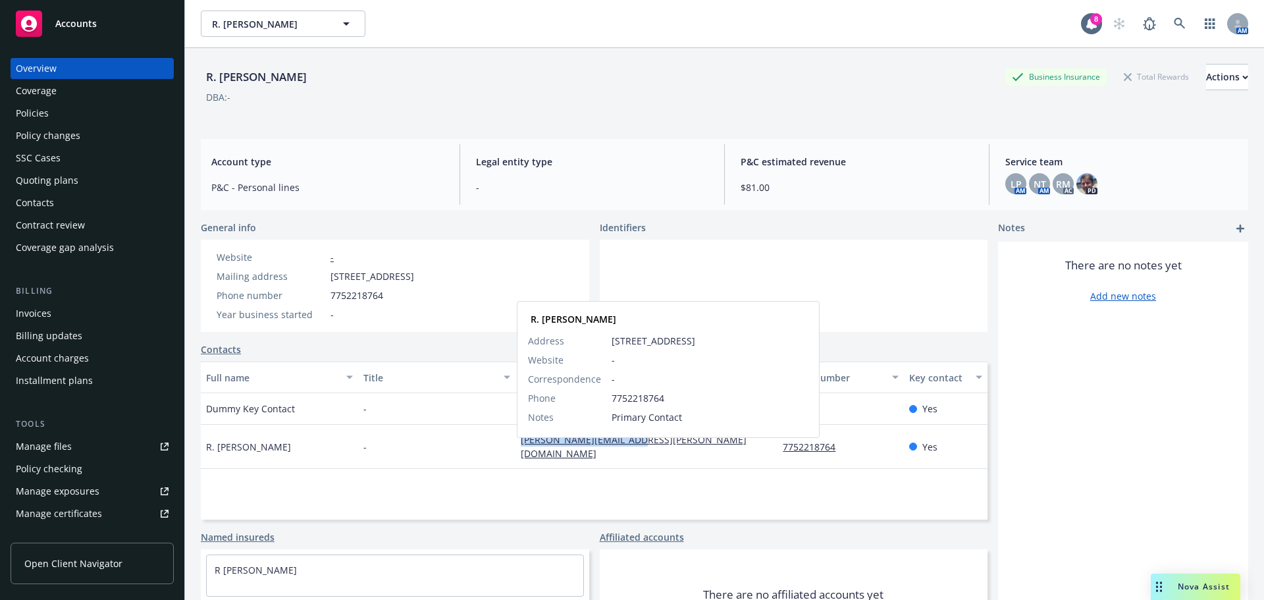
copy div "jenny.uriarte@lpins.net"
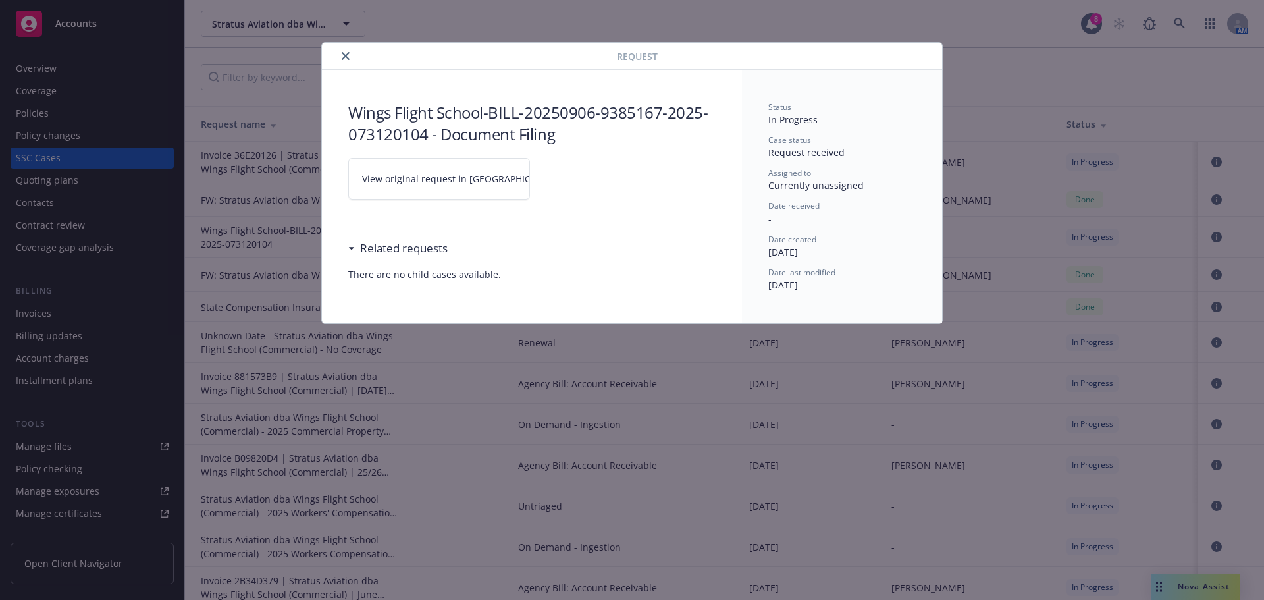
click at [355, 52] on div at bounding box center [472, 56] width 290 height 16
click at [347, 55] on icon "close" at bounding box center [346, 56] width 8 height 8
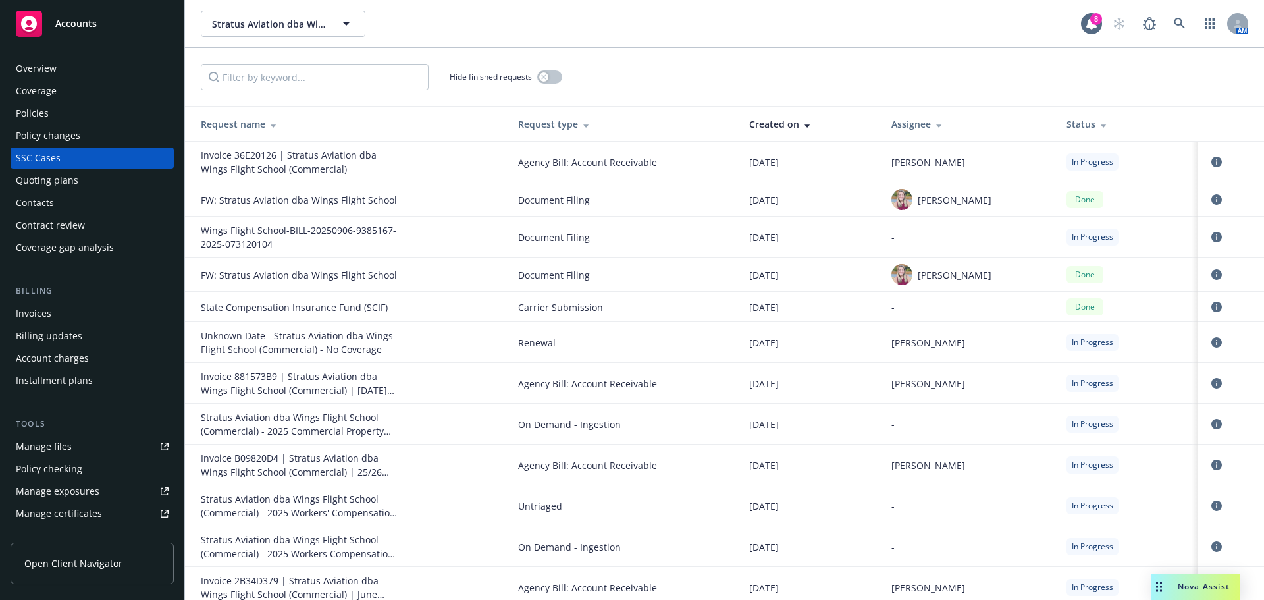
drag, startPoint x: 53, startPoint y: 429, endPoint x: 52, endPoint y: 441, distance: 11.9
click at [53, 434] on div "Tools Manage files Policy checking Manage exposures Manage certificates Manage …" at bounding box center [92, 504] width 163 height 174
click at [52, 442] on div "Manage files" at bounding box center [44, 446] width 56 height 21
